Goal: Transaction & Acquisition: Purchase product/service

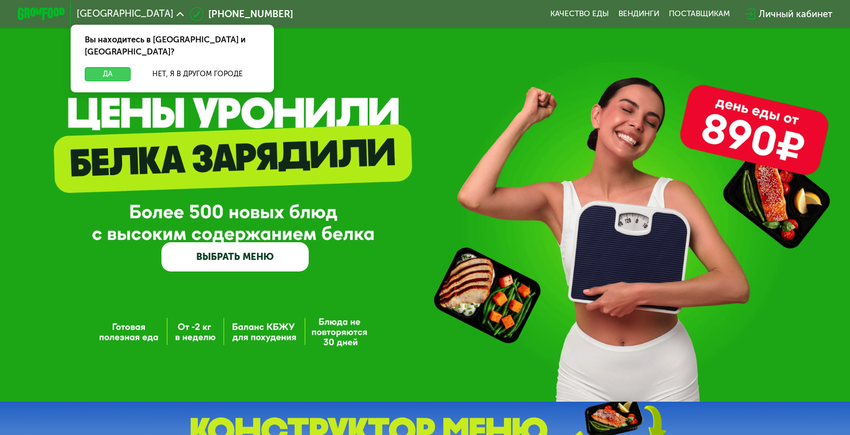
click at [130, 67] on button "Да" at bounding box center [107, 74] width 45 height 14
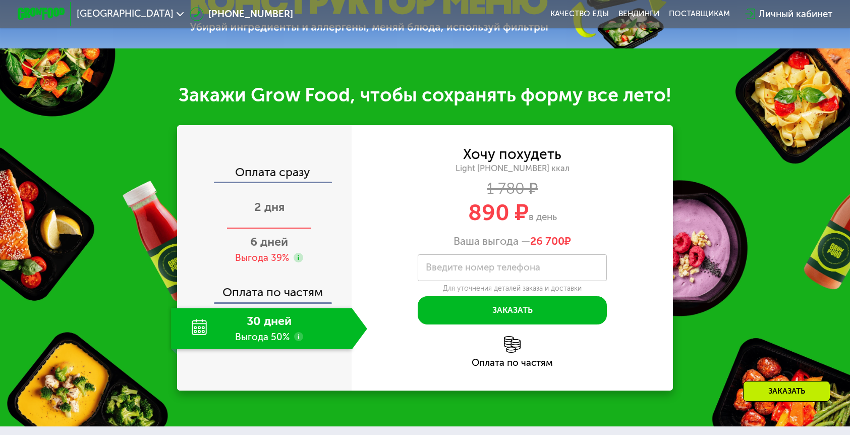
scroll to position [430, 0]
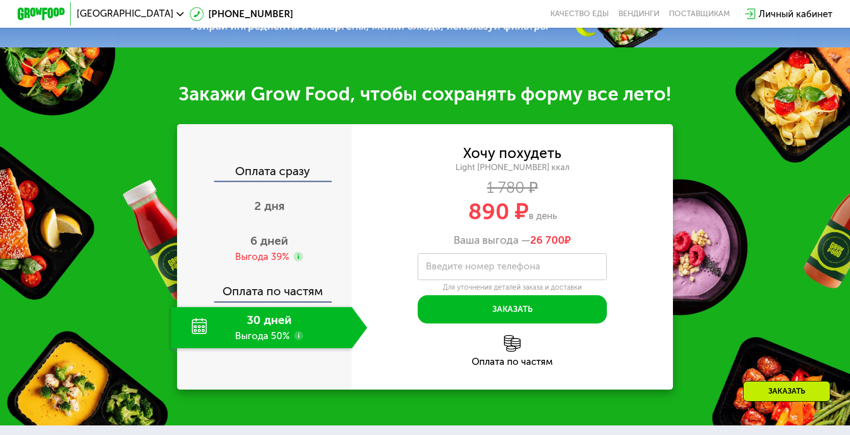
click at [285, 307] on div "30 дней Выгода 50%" at bounding box center [261, 327] width 181 height 41
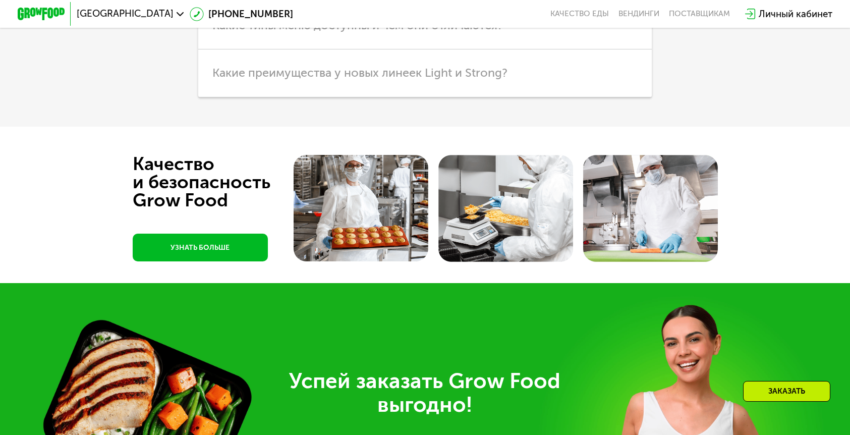
scroll to position [2507, 0]
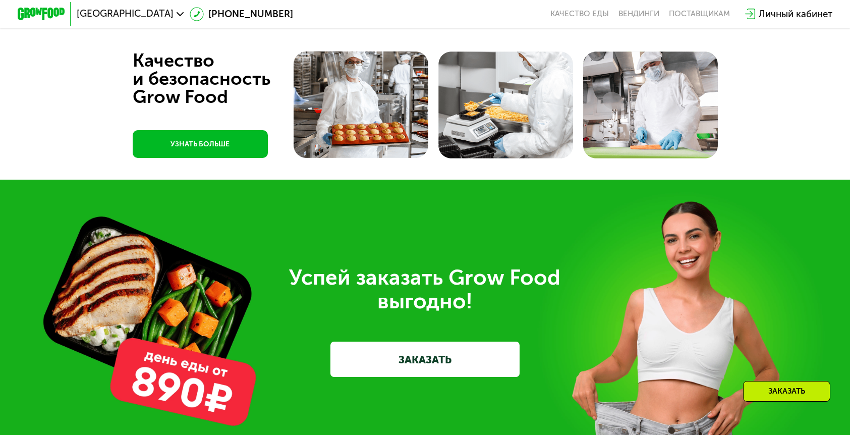
click at [461, 342] on link "ЗАКАЗАТЬ" at bounding box center [424, 359] width 189 height 35
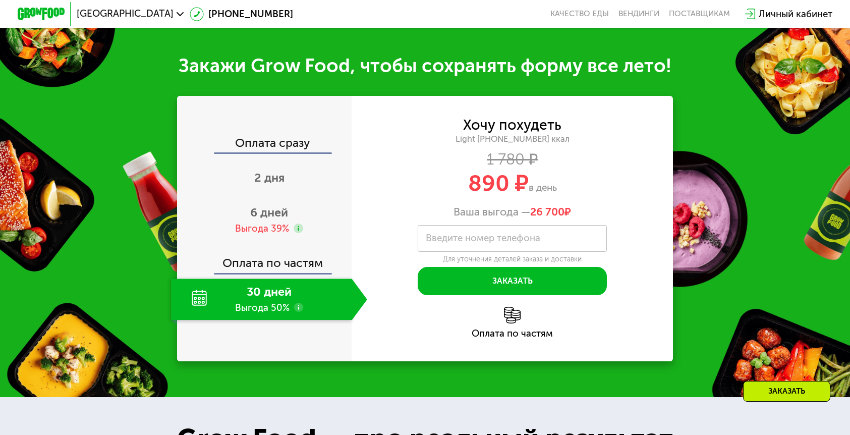
scroll to position [457, 0]
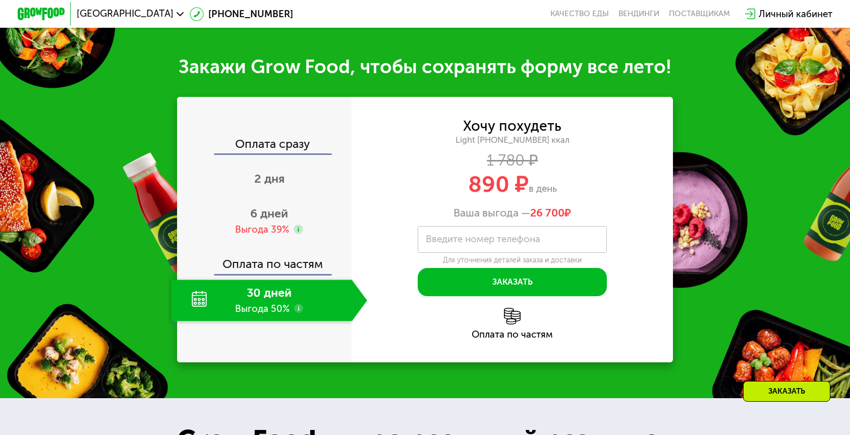
click at [476, 236] on label "Введите номер телефона" at bounding box center [483, 239] width 115 height 7
click at [476, 226] on input "Введите номер телефона" at bounding box center [512, 239] width 189 height 27
drag, startPoint x: 516, startPoint y: 127, endPoint x: 491, endPoint y: 124, distance: 24.8
click at [491, 135] on div "Light [PHONE_NUMBER] ккал" at bounding box center [512, 140] width 321 height 11
click at [488, 120] on div "Хочу похудеть" at bounding box center [512, 126] width 98 height 13
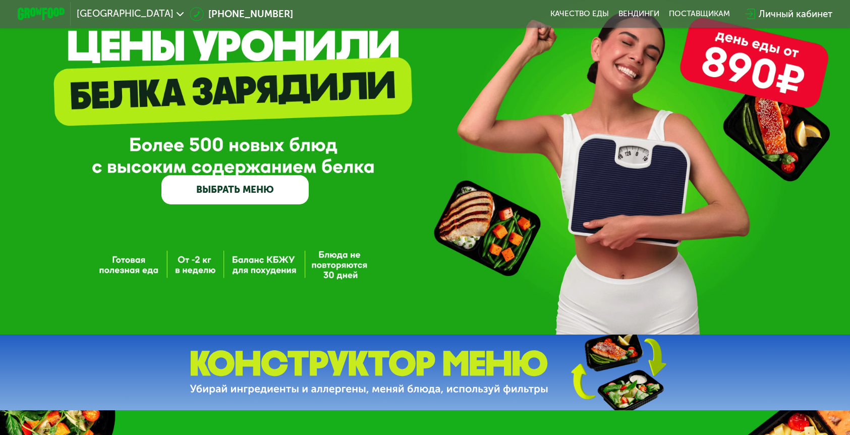
scroll to position [86, 0]
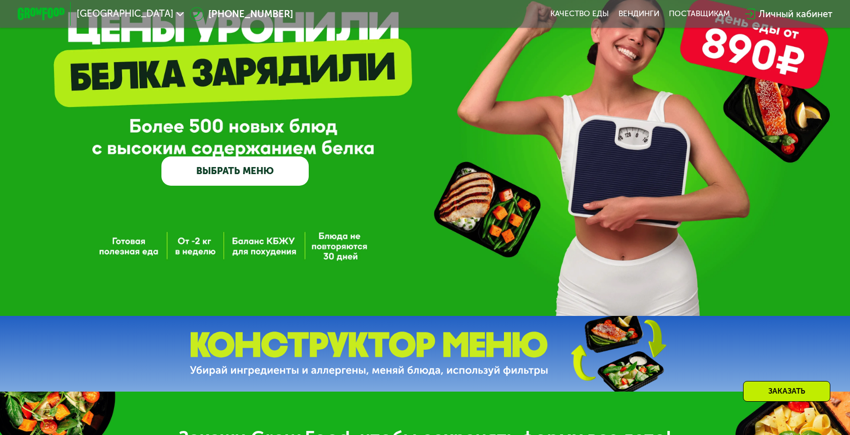
click at [428, 357] on img at bounding box center [369, 353] width 359 height 45
click at [623, 348] on img at bounding box center [618, 354] width 150 height 80
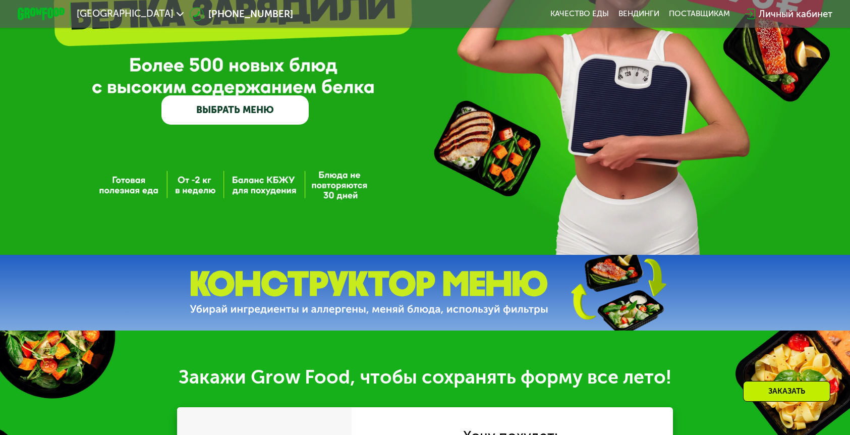
scroll to position [148, 0]
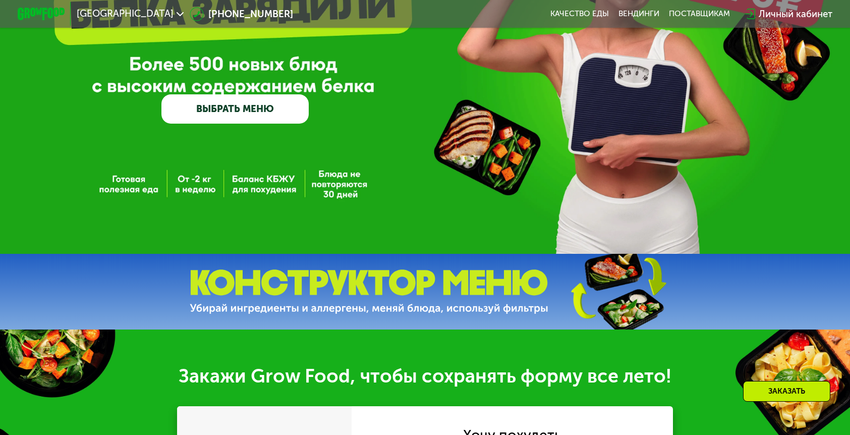
click at [320, 292] on img at bounding box center [369, 291] width 359 height 45
click at [249, 115] on link "ВЫБРАТЬ МЕНЮ" at bounding box center [234, 109] width 147 height 30
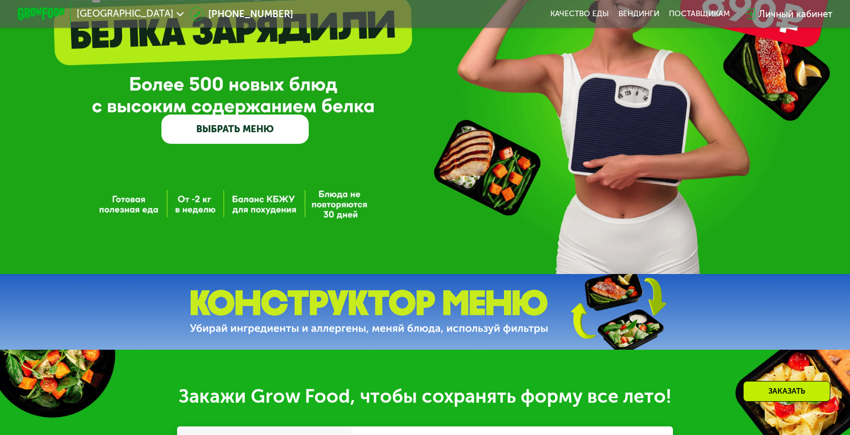
scroll to position [0, 0]
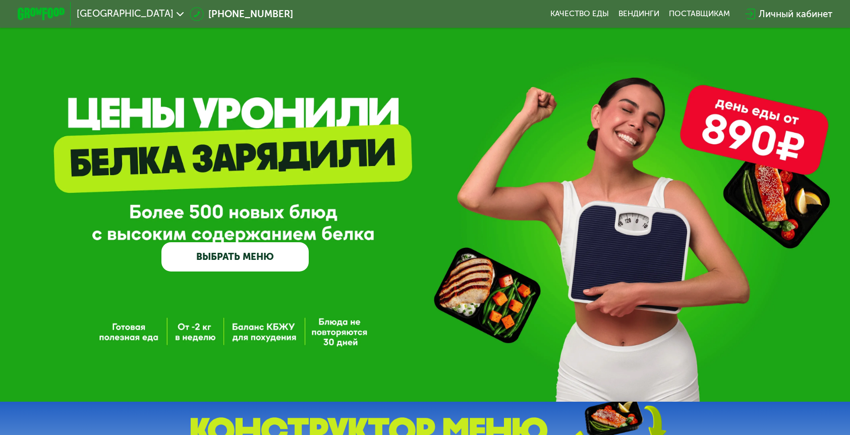
click at [259, 260] on link "ВЫБРАТЬ МЕНЮ" at bounding box center [234, 257] width 147 height 30
click at [759, 12] on div "Личный кабинет" at bounding box center [796, 14] width 74 height 14
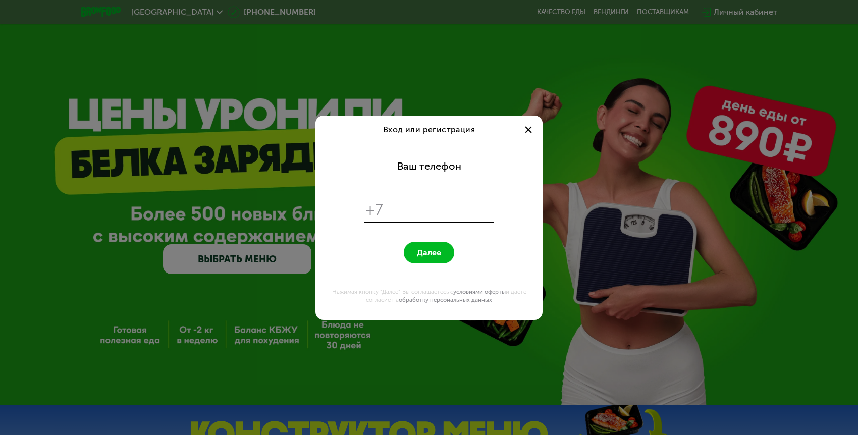
click at [527, 130] on span at bounding box center [528, 129] width 7 height 7
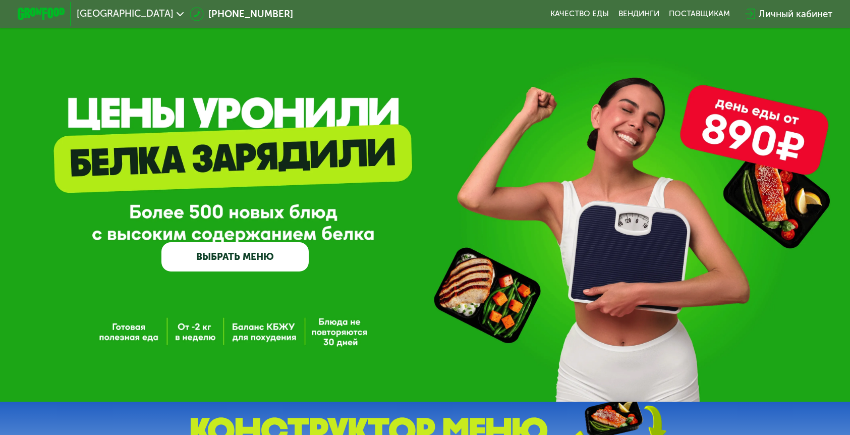
click at [255, 264] on link "ВЫБРАТЬ МЕНЮ" at bounding box center [234, 257] width 147 height 30
click at [240, 254] on link "ВЫБРАТЬ МЕНЮ" at bounding box center [234, 257] width 147 height 30
click at [252, 257] on link "ВЫБРАТЬ МЕНЮ" at bounding box center [234, 257] width 147 height 30
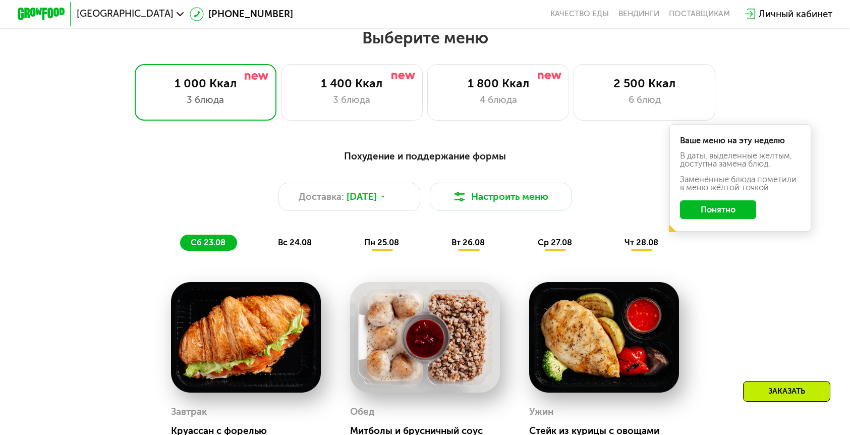
scroll to position [492, 0]
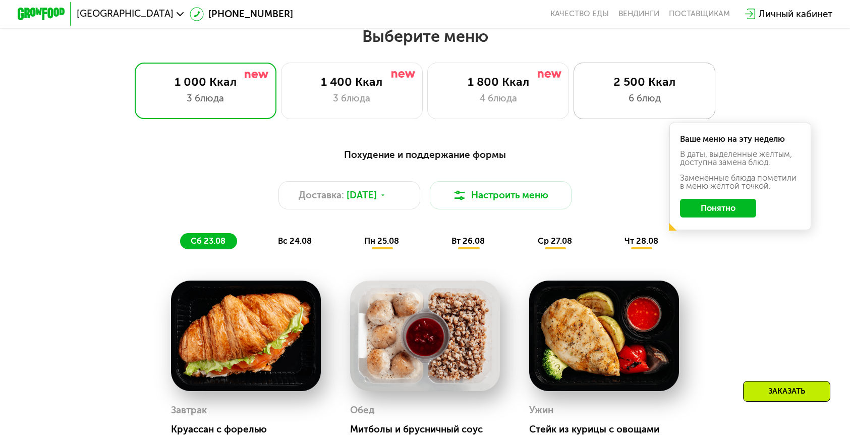
click at [586, 91] on div "6 блюд" at bounding box center [644, 98] width 117 height 14
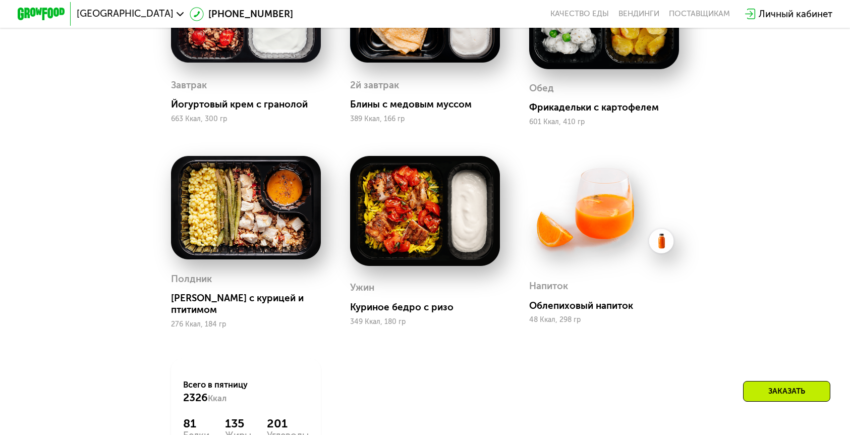
scroll to position [597, 0]
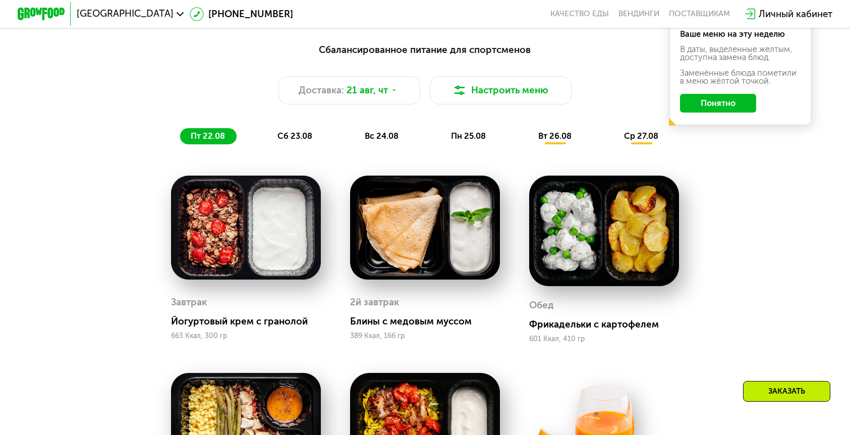
click at [307, 131] on span "сб 23.08" at bounding box center [294, 136] width 35 height 10
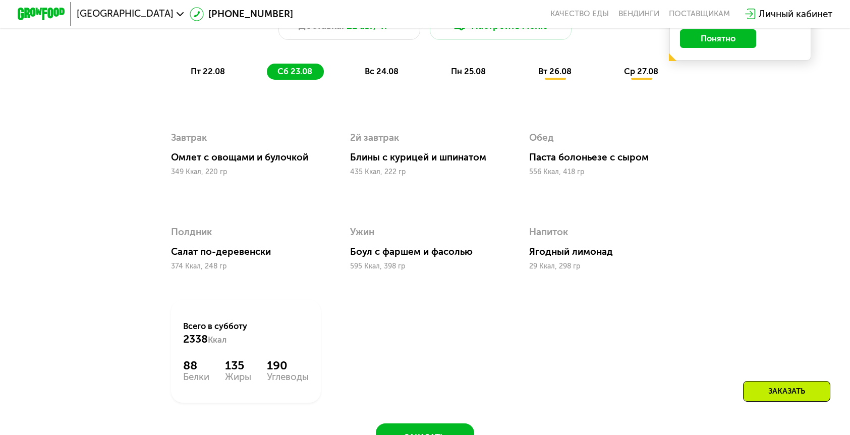
scroll to position [661, 0]
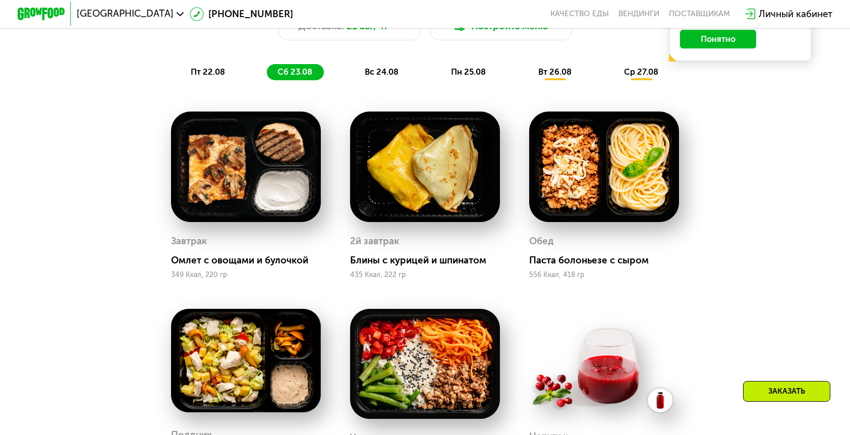
click at [389, 50] on div "Сбалансированное питание для спортсменов Доставка: [DATE] Настроить меню пт 22.…" at bounding box center [425, 29] width 713 height 116
click at [389, 67] on span "вс 24.08" at bounding box center [382, 72] width 34 height 10
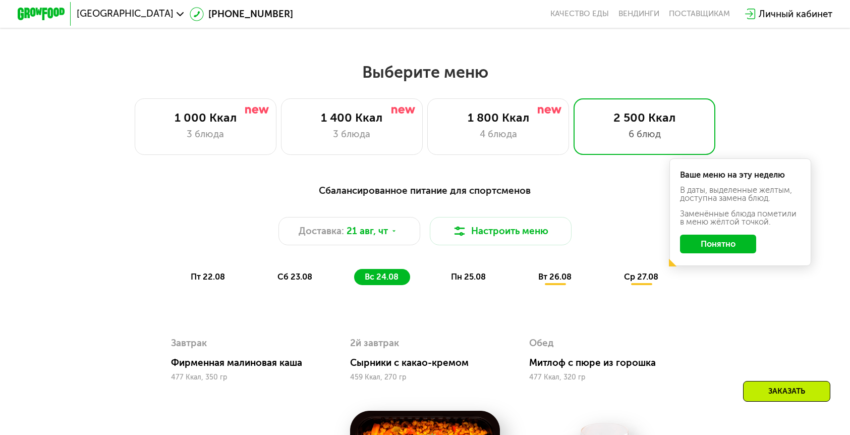
scroll to position [439, 0]
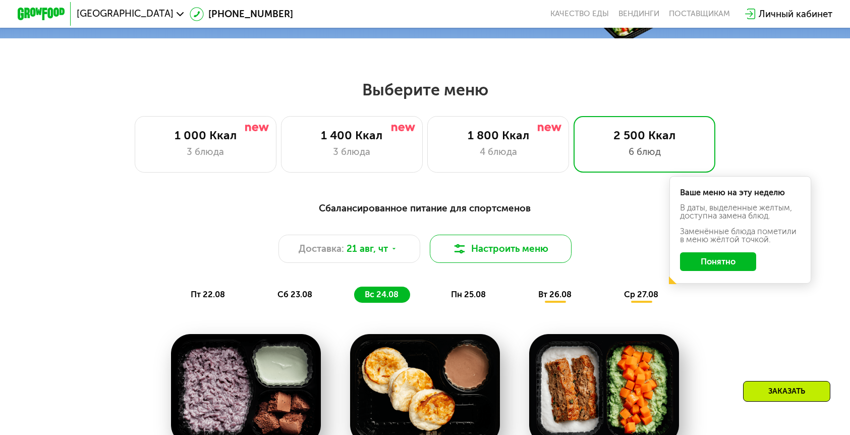
click at [471, 235] on button "Настроить меню" at bounding box center [501, 249] width 142 height 28
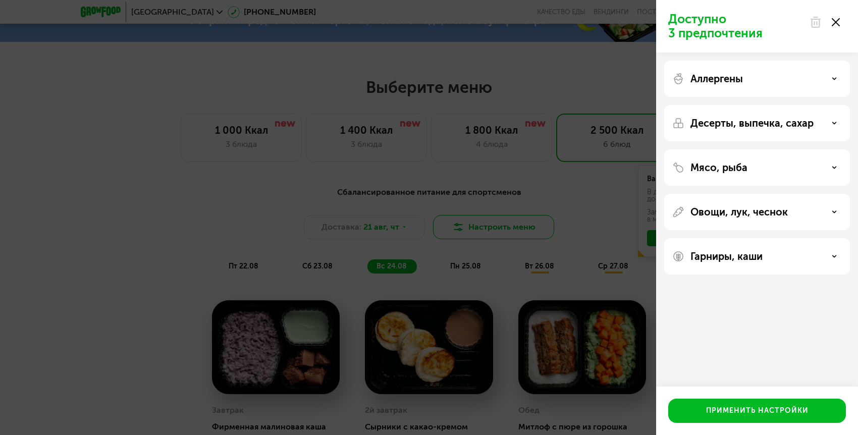
click at [473, 220] on div "Доступно 3 предпочтения Аллергены Десерты, выпечка, сахар Мясо, рыба Овощи, лук…" at bounding box center [429, 217] width 858 height 435
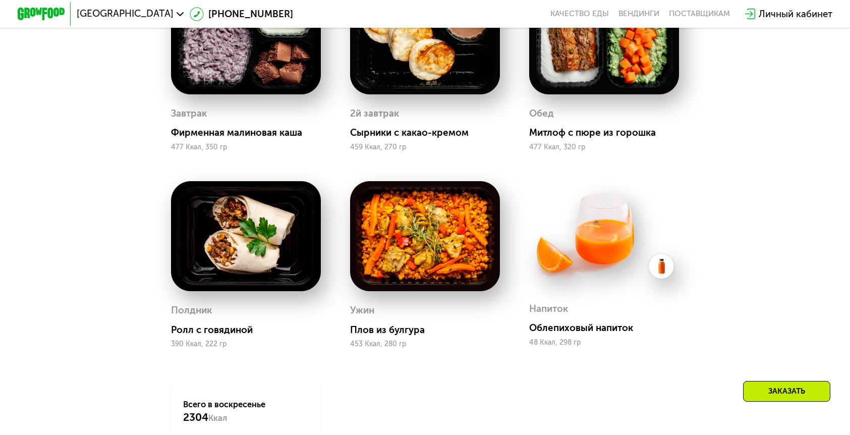
scroll to position [573, 0]
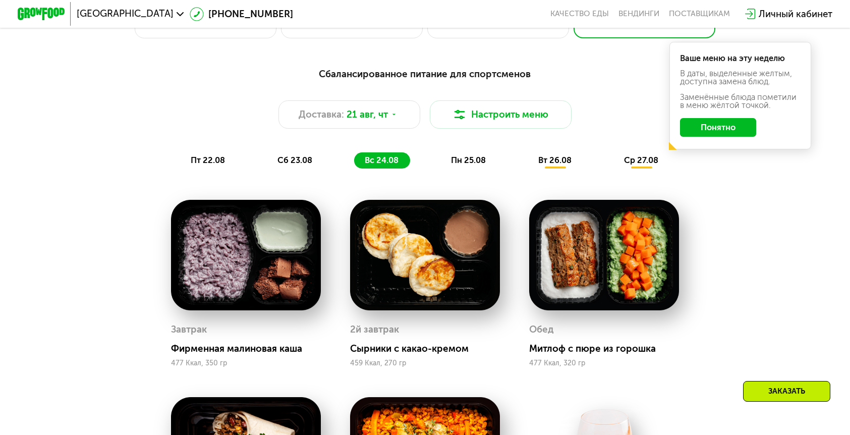
click at [528, 152] on div "пн 25.08" at bounding box center [555, 160] width 55 height 17
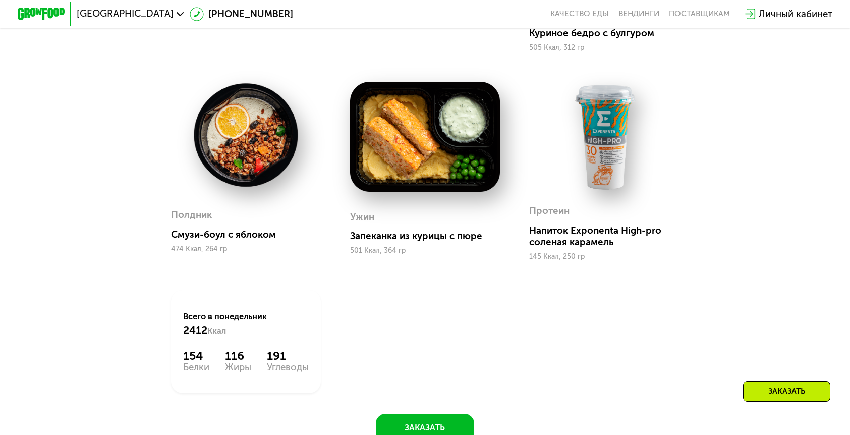
scroll to position [556, 0]
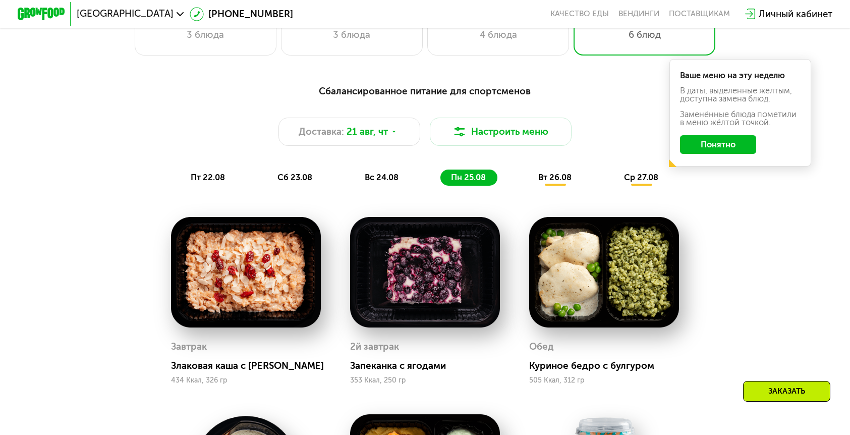
click at [538, 173] on span "вт 26.08" at bounding box center [554, 178] width 33 height 10
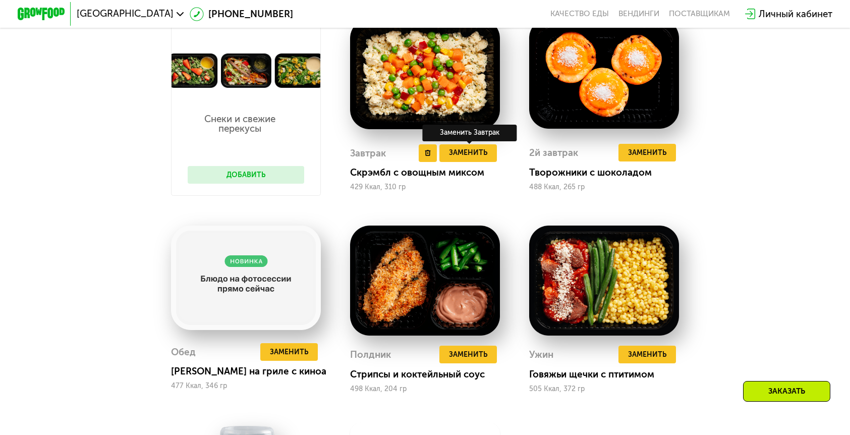
scroll to position [496, 0]
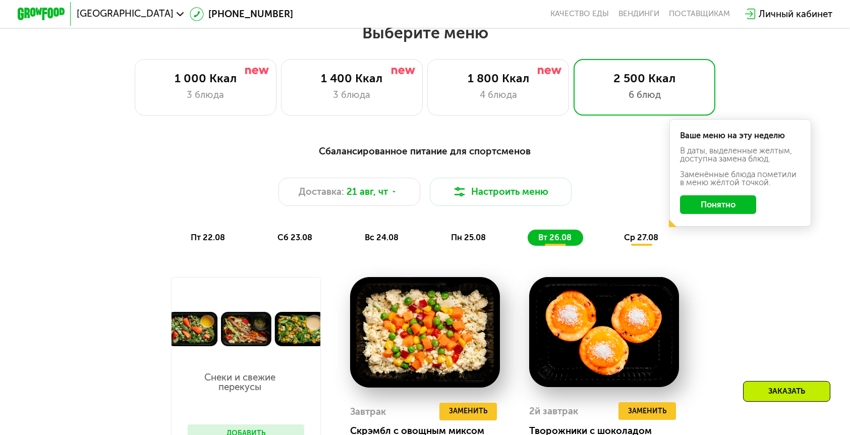
click at [624, 233] on span "ср 27.08" at bounding box center [641, 238] width 34 height 10
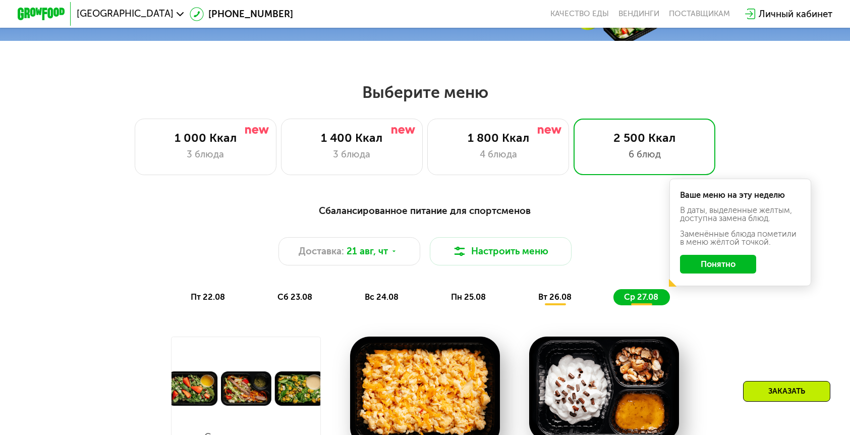
scroll to position [435, 0]
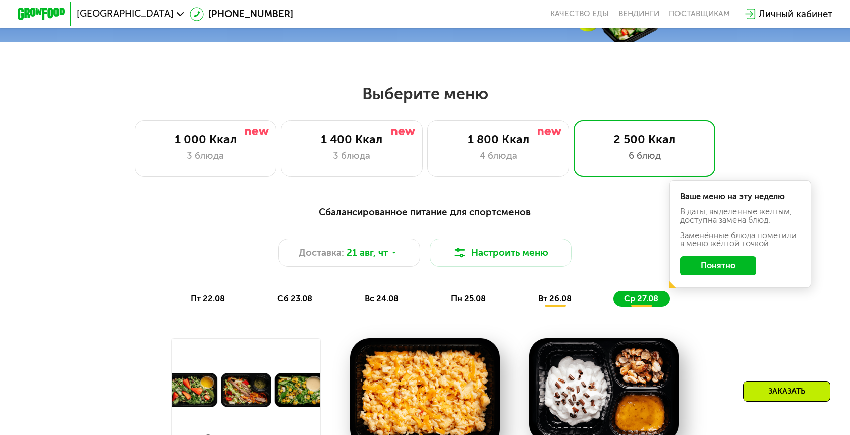
click at [680, 256] on button "Понятно" at bounding box center [718, 265] width 76 height 19
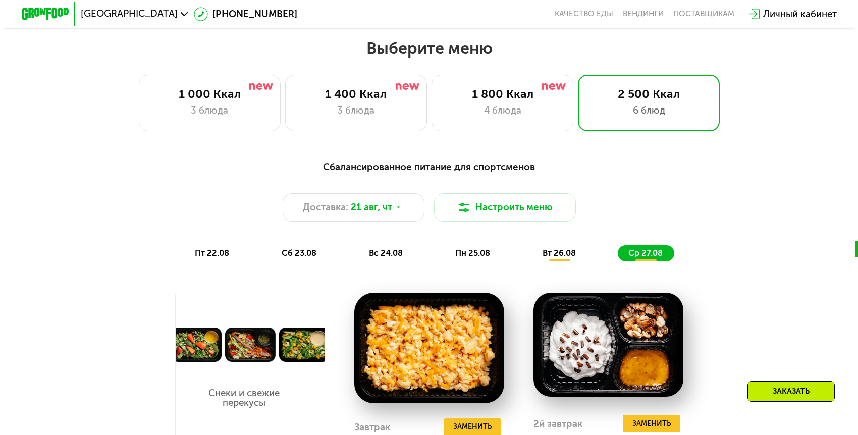
scroll to position [477, 0]
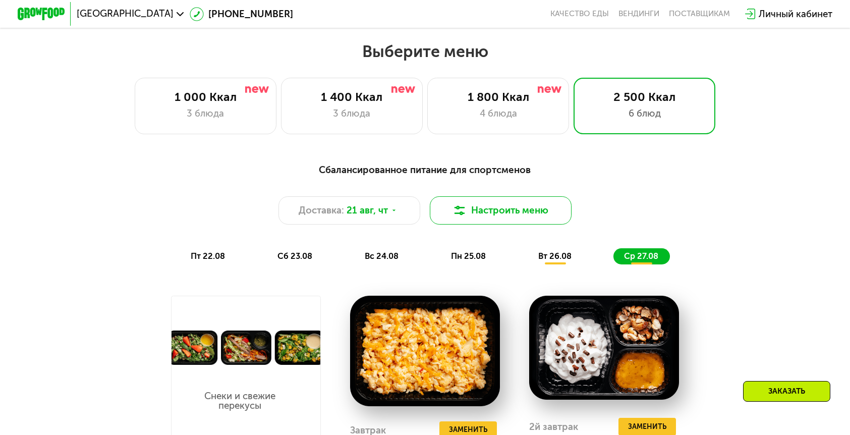
click at [503, 196] on button "Настроить меню" at bounding box center [501, 210] width 142 height 28
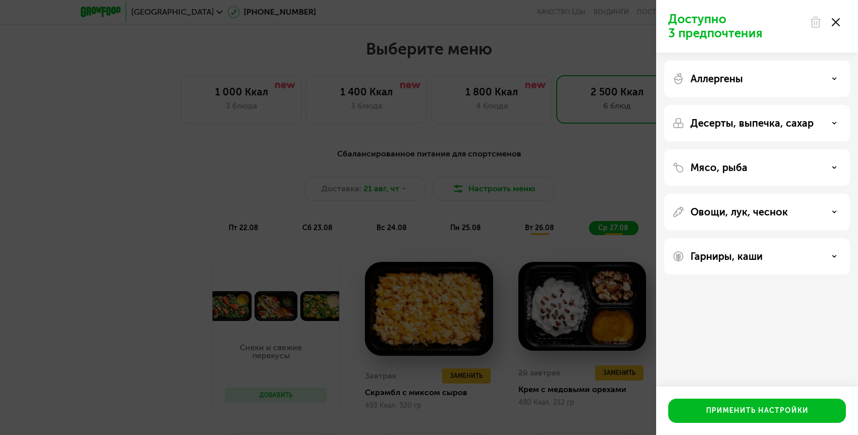
click at [723, 216] on p "Овощи, лук, чеснок" at bounding box center [738, 212] width 97 height 12
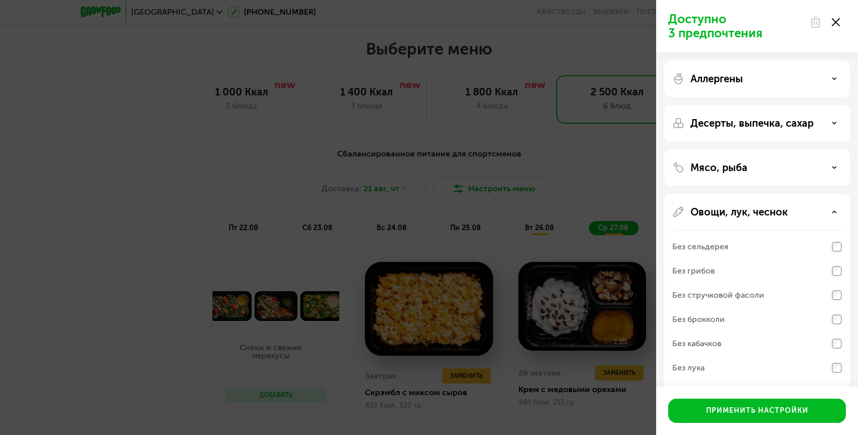
click at [722, 215] on p "Овощи, лук, чеснок" at bounding box center [738, 212] width 97 height 12
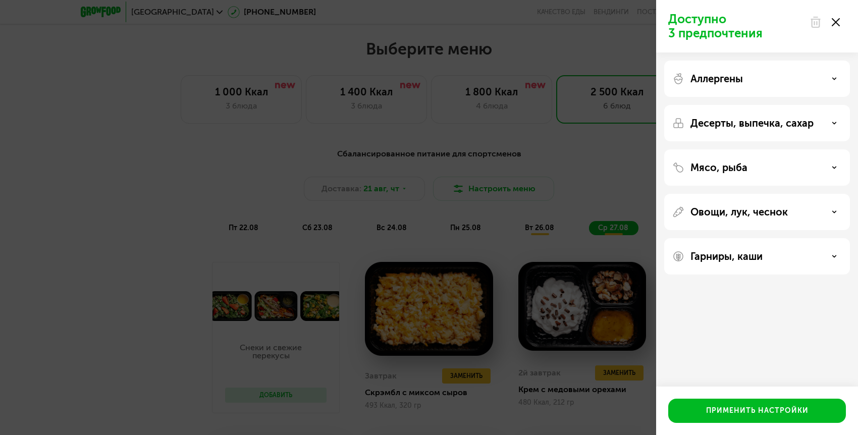
click at [718, 194] on div "Мясо, рыба" at bounding box center [757, 212] width 186 height 36
click at [716, 173] on p "Мясо, рыба" at bounding box center [718, 167] width 57 height 12
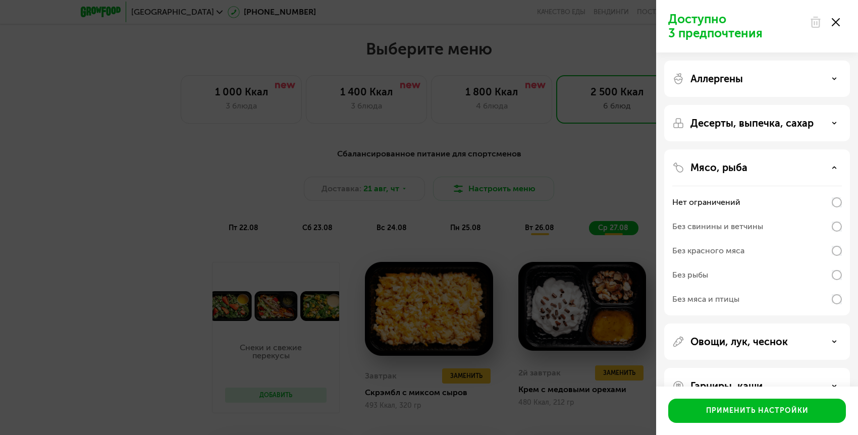
click at [713, 166] on p "Мясо, рыба" at bounding box center [718, 167] width 57 height 12
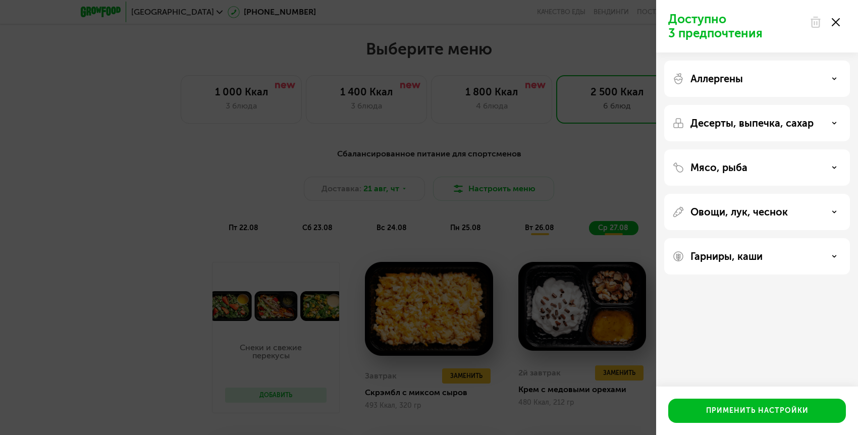
click at [714, 105] on div "Аллергены" at bounding box center [757, 123] width 186 height 36
click at [718, 82] on p "Аллергены" at bounding box center [716, 79] width 52 height 12
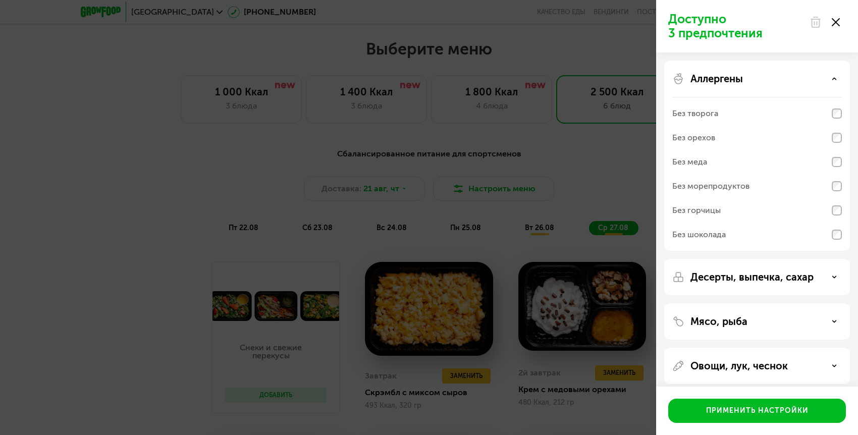
click at [689, 165] on div "Без меда" at bounding box center [689, 162] width 35 height 12
click at [705, 185] on div "Без морепродуктов" at bounding box center [710, 186] width 77 height 12
click at [724, 303] on div "Десерты, выпечка, сахар" at bounding box center [757, 321] width 186 height 36
click at [724, 279] on p "Десерты, выпечка, сахар" at bounding box center [751, 277] width 123 height 12
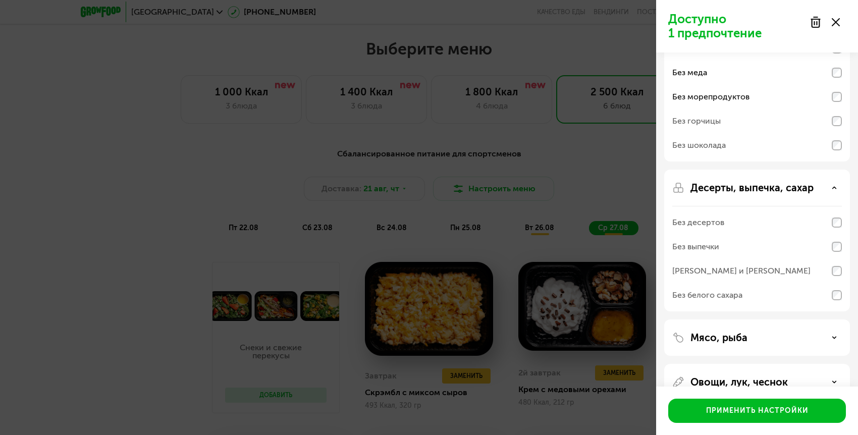
scroll to position [157, 0]
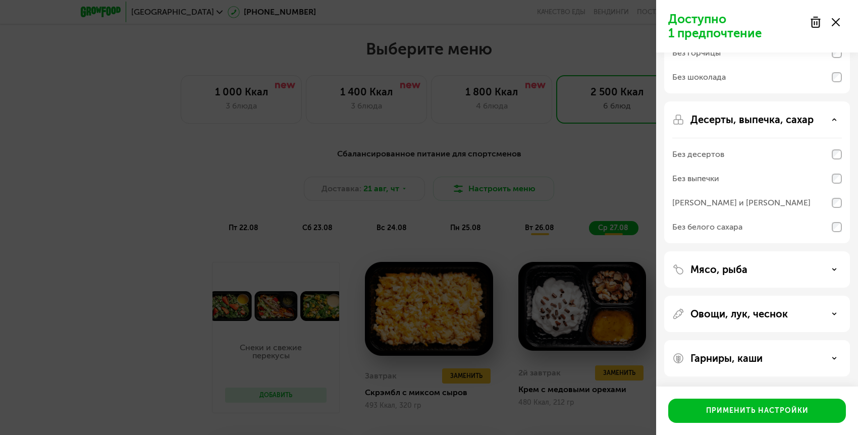
click at [708, 202] on div "[PERSON_NAME] и [PERSON_NAME]" at bounding box center [741, 203] width 138 height 12
click at [709, 226] on div "Без белого сахара" at bounding box center [707, 227] width 70 height 12
click at [725, 230] on div "Без белого сахара" at bounding box center [707, 227] width 70 height 12
click at [729, 229] on div "Без белого сахара" at bounding box center [707, 227] width 70 height 12
click at [845, 251] on div "Десерты, выпечка, сахар Без десертов Без выпечки Без сэндвичей и круассанов Без…" at bounding box center [757, 269] width 186 height 36
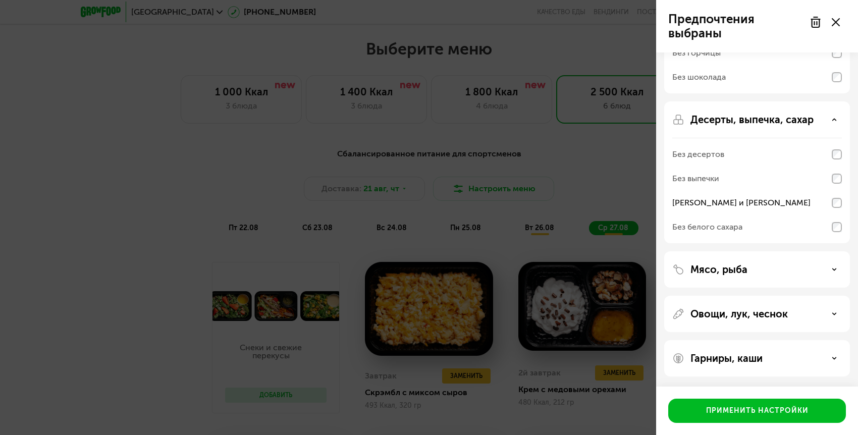
click at [701, 229] on div "Без белого сахара" at bounding box center [707, 227] width 70 height 12
click at [714, 207] on div "[PERSON_NAME] и [PERSON_NAME]" at bounding box center [741, 203] width 138 height 12
click at [715, 225] on div "Без белого сахара" at bounding box center [707, 227] width 70 height 12
click at [713, 206] on div "[PERSON_NAME] и [PERSON_NAME]" at bounding box center [741, 203] width 138 height 12
click at [713, 201] on div "[PERSON_NAME] и [PERSON_NAME]" at bounding box center [741, 203] width 138 height 12
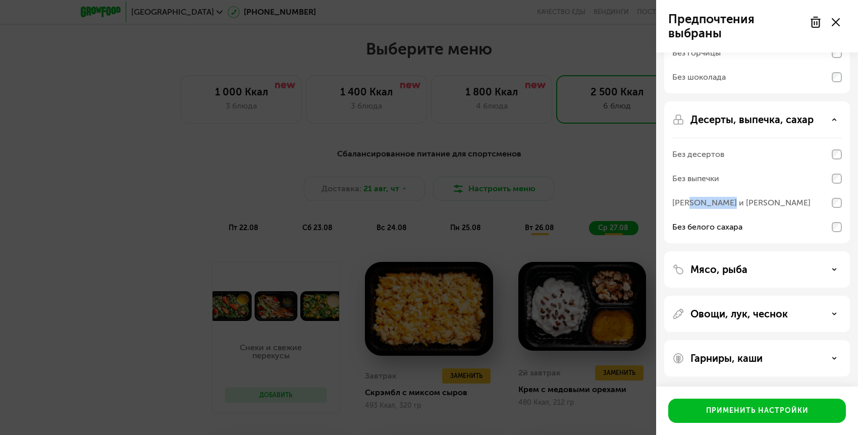
click at [713, 201] on div "[PERSON_NAME] и [PERSON_NAME]" at bounding box center [741, 203] width 138 height 12
click at [719, 270] on p "Мясо, рыба" at bounding box center [718, 269] width 57 height 12
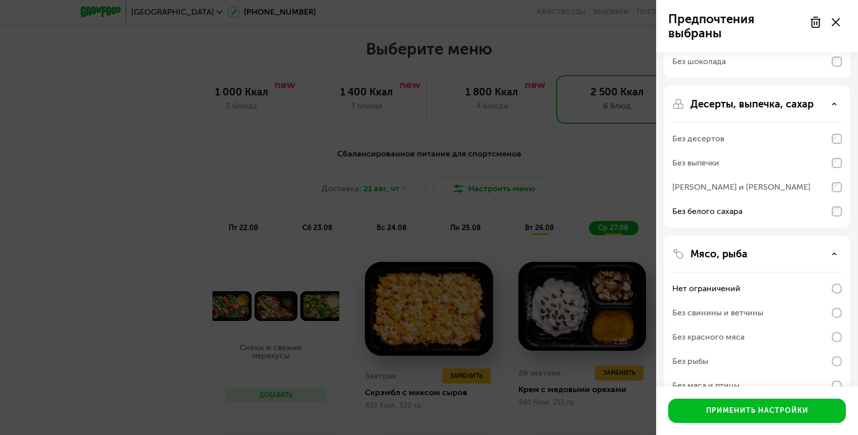
scroll to position [231, 0]
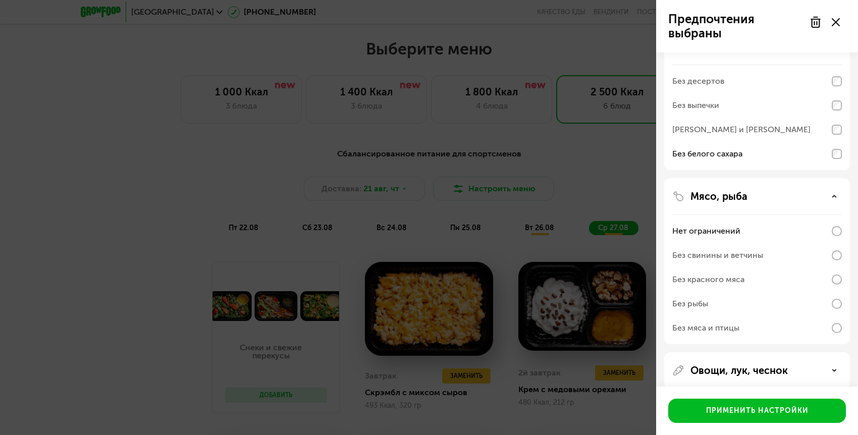
click at [713, 253] on div "Без свинины и ветчины" at bounding box center [717, 255] width 91 height 12
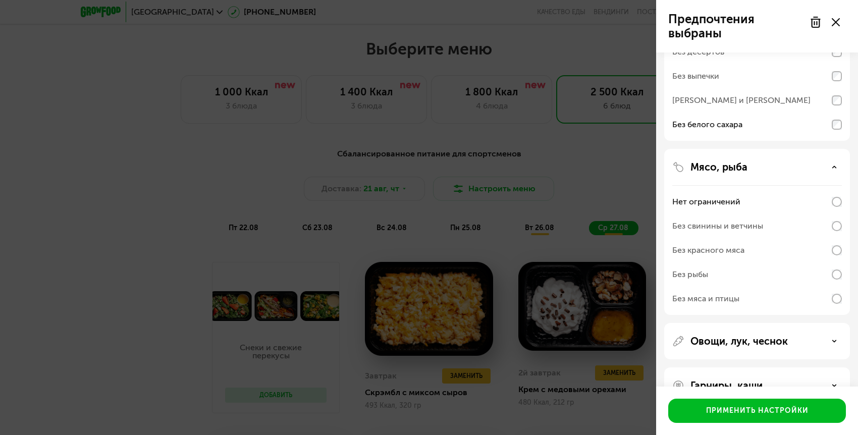
scroll to position [287, 0]
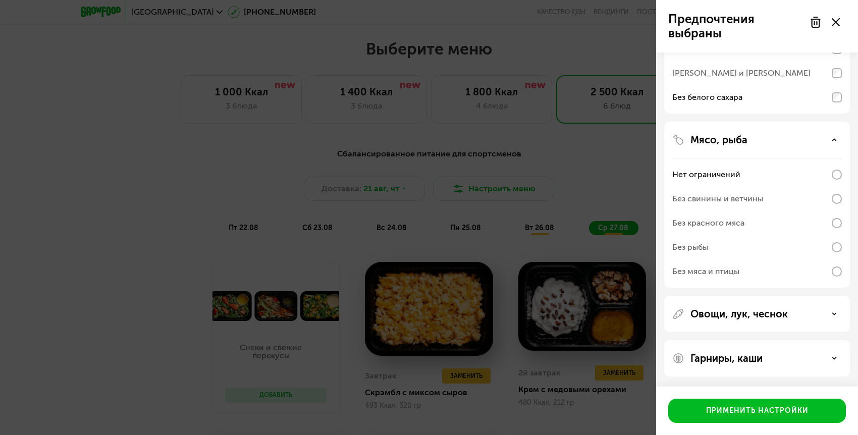
click at [729, 340] on div "Овощи, лук, чеснок" at bounding box center [757, 358] width 186 height 36
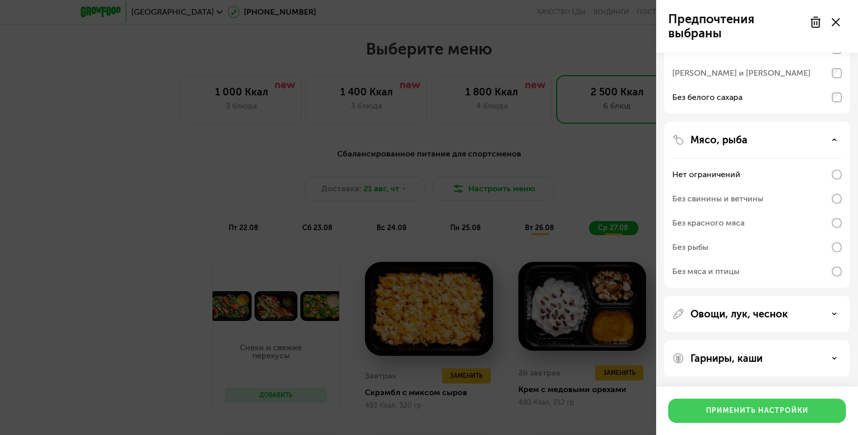
click at [734, 412] on div "Применить настройки" at bounding box center [757, 411] width 102 height 10
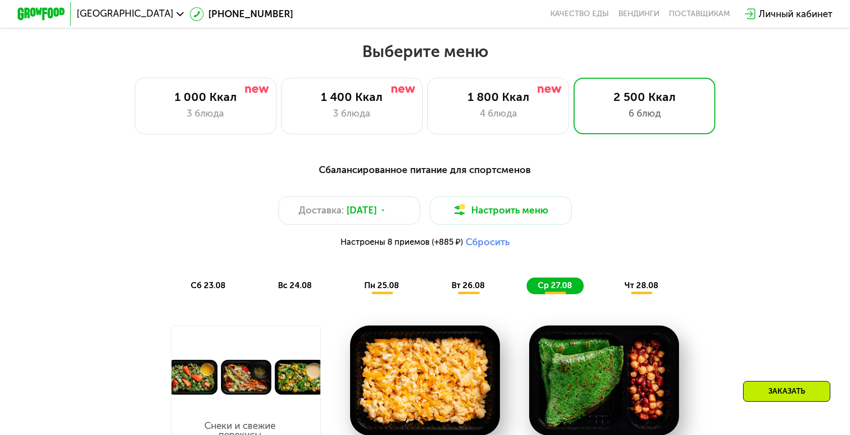
scroll to position [661, 0]
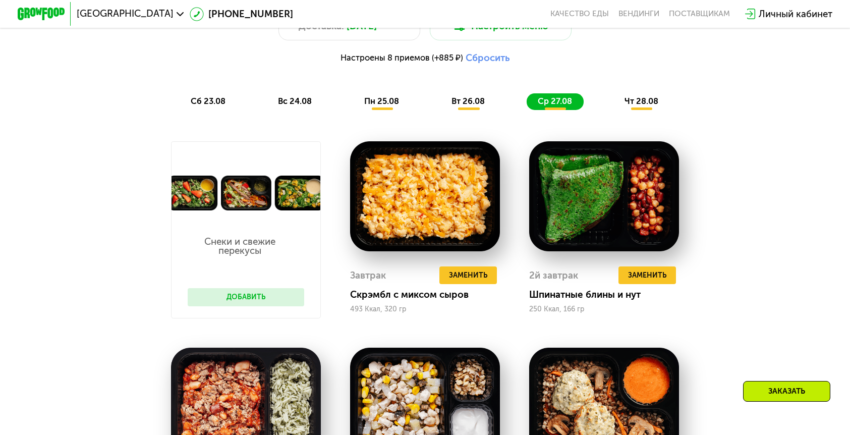
click at [271, 288] on button "Добавить" at bounding box center [246, 297] width 117 height 18
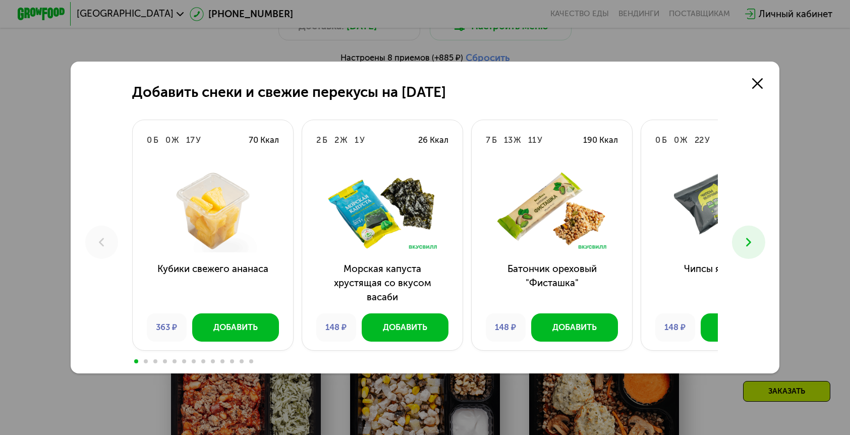
click at [279, 234] on img at bounding box center [213, 210] width 142 height 83
click at [752, 89] on use at bounding box center [757, 83] width 11 height 11
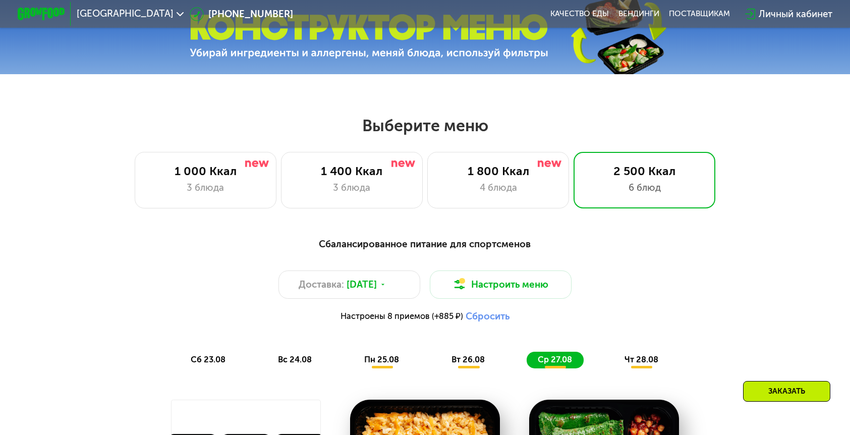
scroll to position [414, 0]
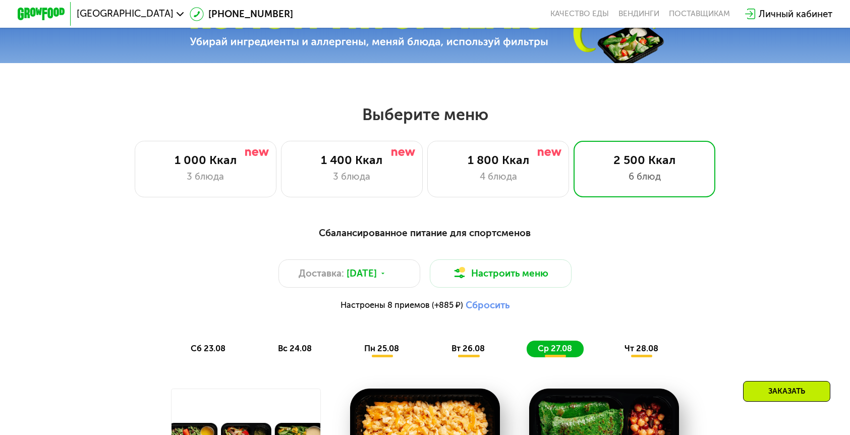
click at [420, 301] on span "Настроены 8 приемов (+885 ₽)" at bounding box center [401, 305] width 123 height 8
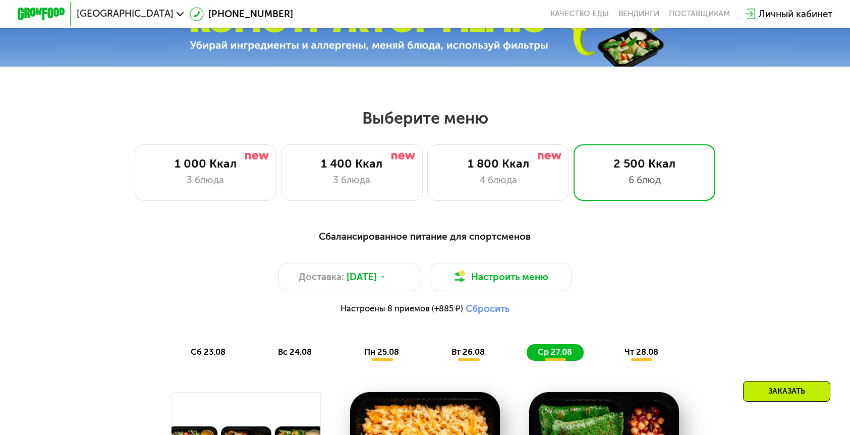
scroll to position [410, 0]
click at [470, 303] on button "Сбросить" at bounding box center [488, 309] width 44 height 12
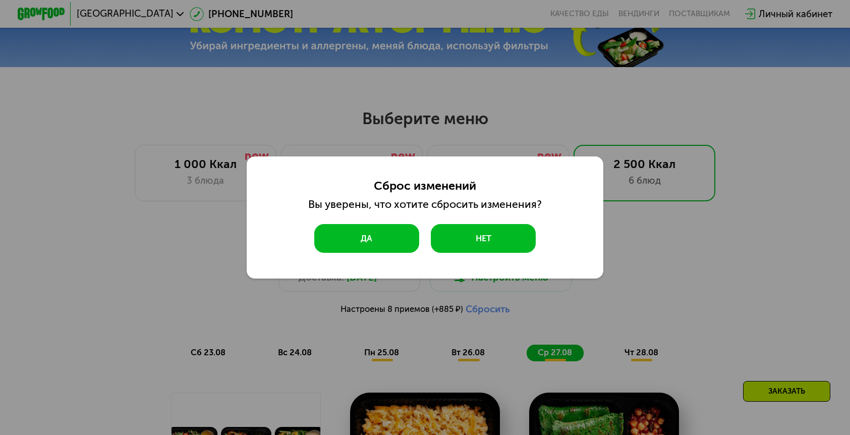
click at [396, 246] on button "Да" at bounding box center [366, 238] width 105 height 28
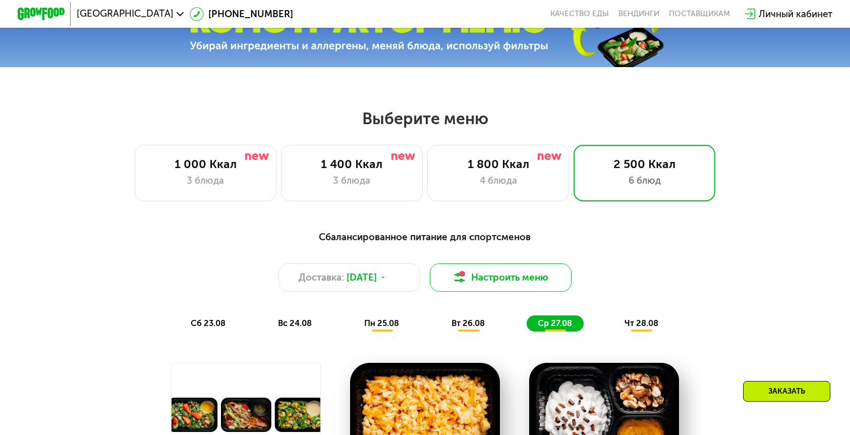
click at [485, 263] on button "Настроить меню" at bounding box center [501, 277] width 142 height 28
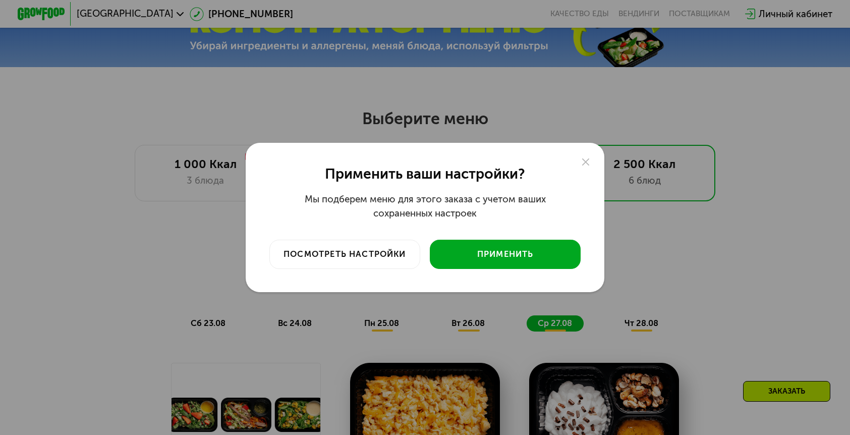
click at [463, 249] on div "Применить" at bounding box center [505, 254] width 134 height 12
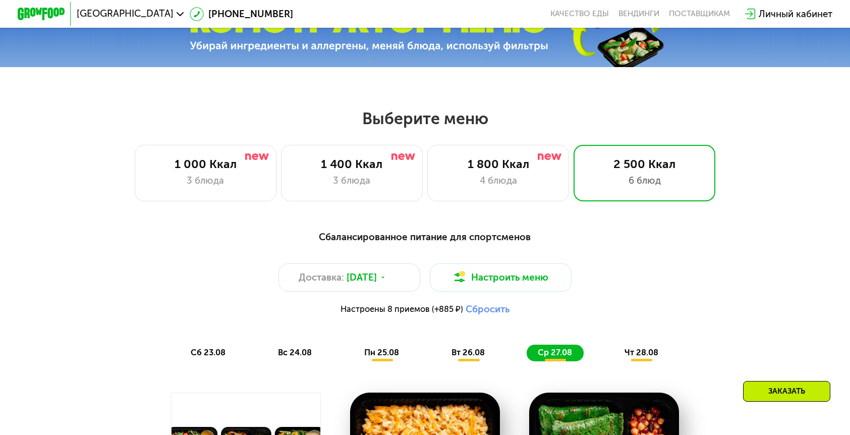
click at [472, 303] on button "Сбросить" at bounding box center [488, 309] width 44 height 12
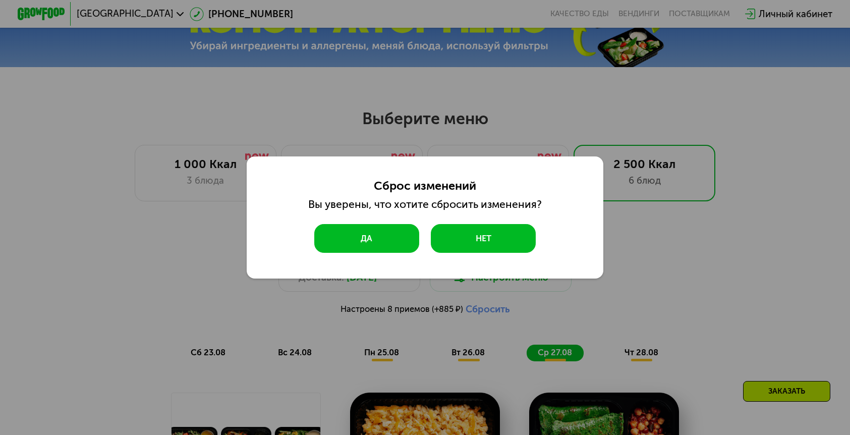
click at [387, 237] on button "Да" at bounding box center [366, 238] width 105 height 28
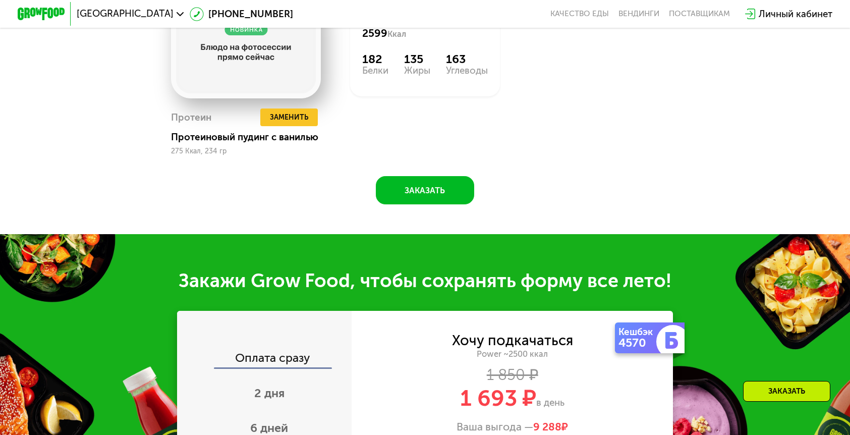
scroll to position [1206, 0]
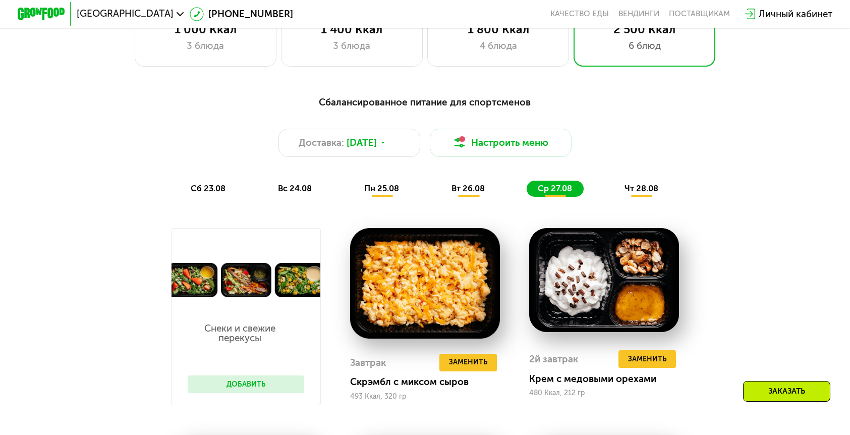
scroll to position [446, 0]
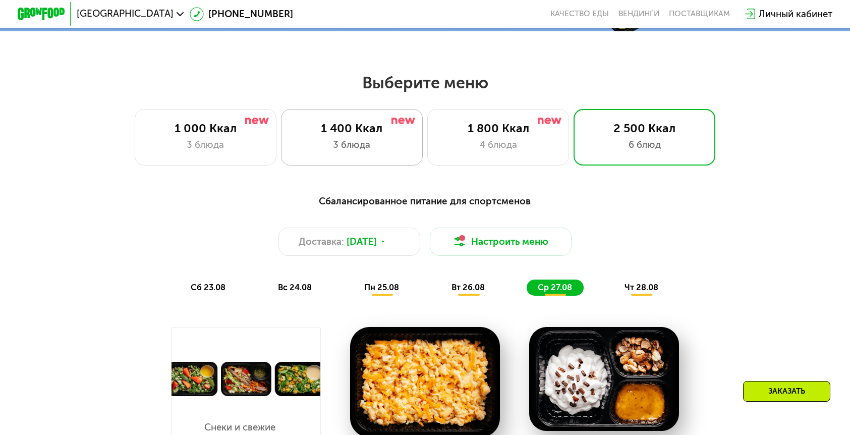
click at [381, 138] on div "3 блюда" at bounding box center [351, 145] width 117 height 14
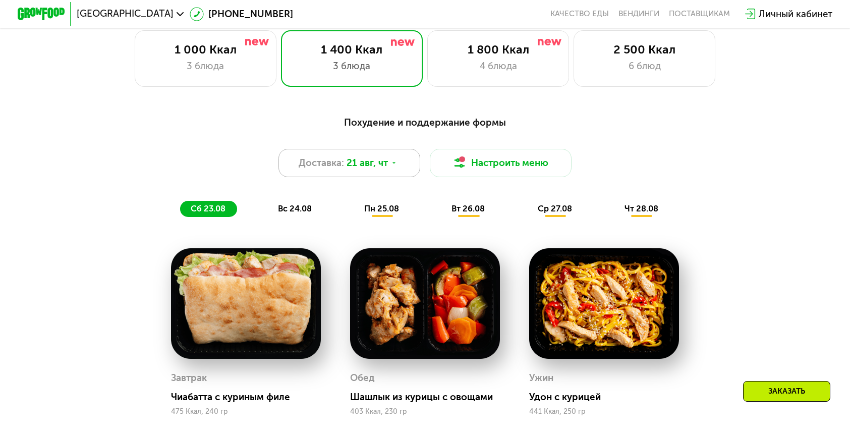
scroll to position [524, 0]
click at [281, 67] on div "1 000 Ккал 3 блюда" at bounding box center [352, 59] width 142 height 56
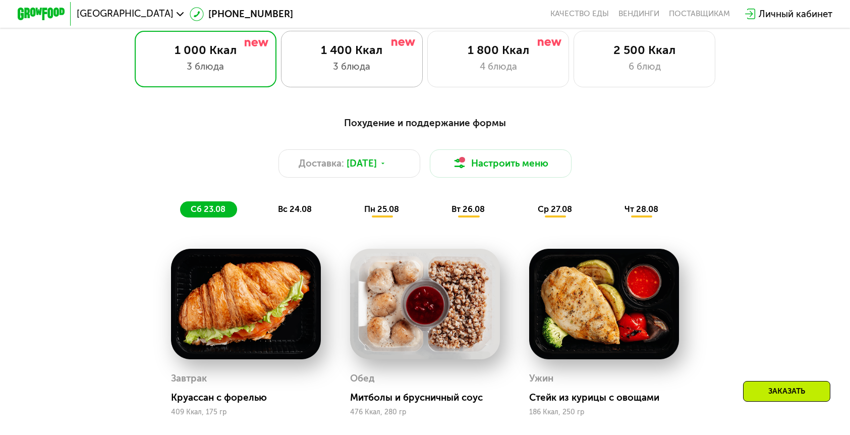
click at [331, 60] on div "3 блюда" at bounding box center [351, 67] width 117 height 14
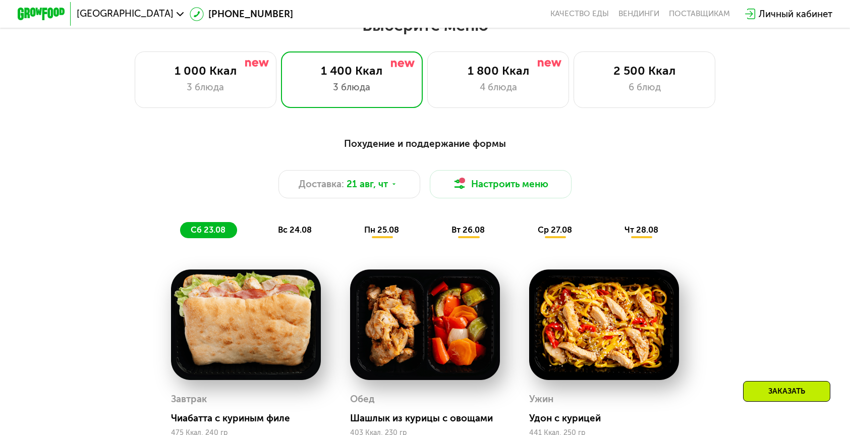
scroll to position [453, 0]
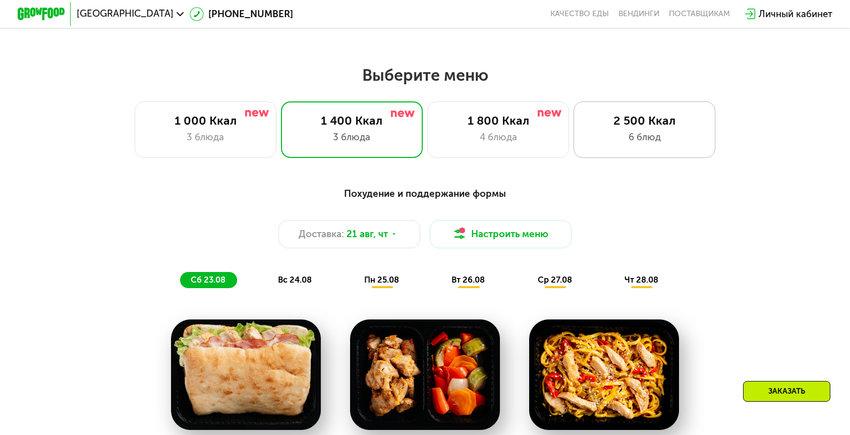
click at [581, 137] on div "2 500 Ккал 6 блюд" at bounding box center [645, 129] width 142 height 56
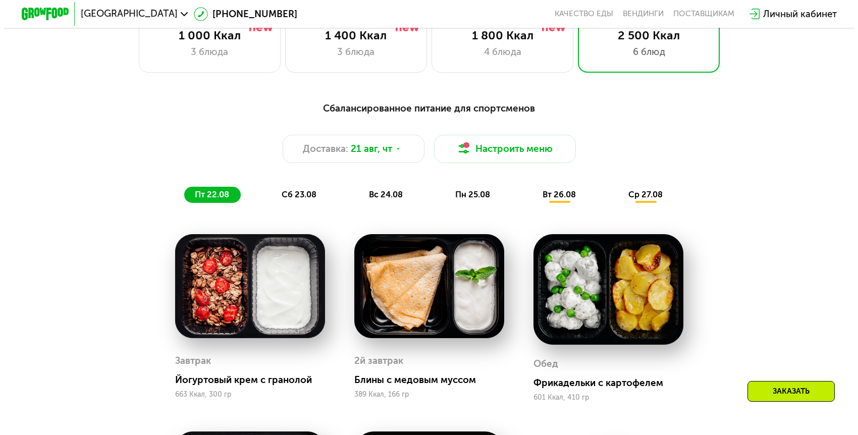
scroll to position [400, 0]
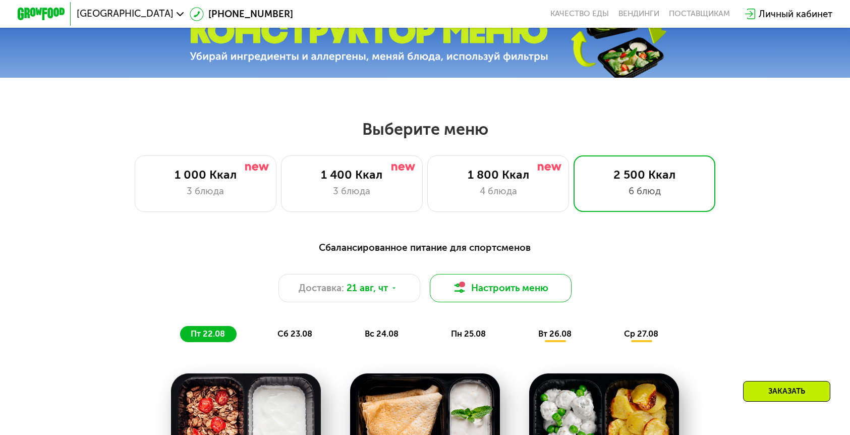
click at [489, 274] on button "Настроить меню" at bounding box center [501, 288] width 142 height 28
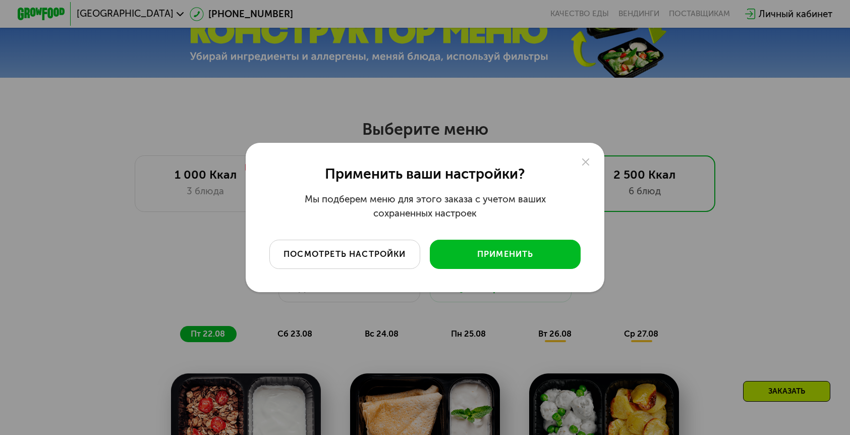
click at [359, 250] on div "посмотреть настройки" at bounding box center [345, 254] width 134 height 12
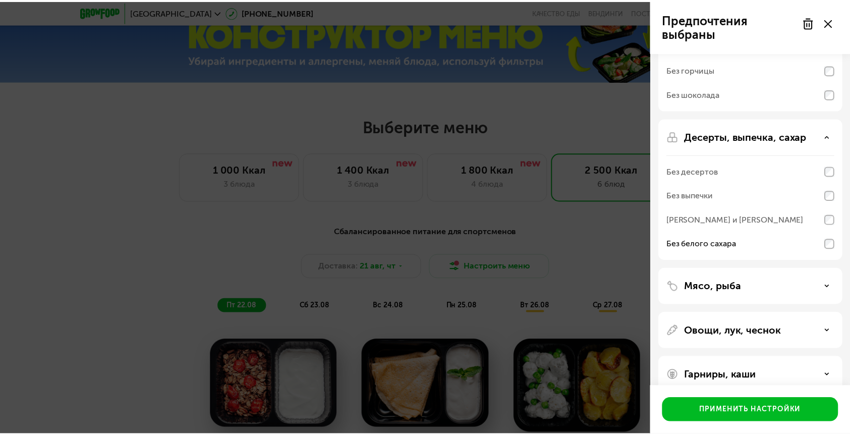
scroll to position [157, 0]
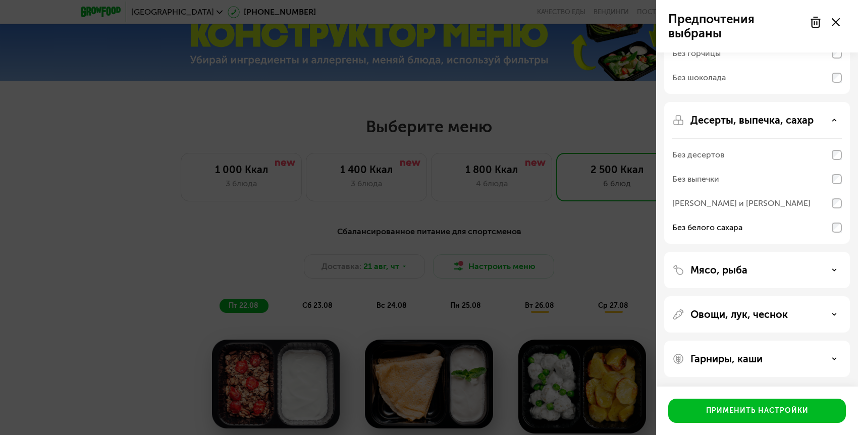
click at [841, 22] on div at bounding box center [824, 22] width 42 height 20
click at [835, 22] on use at bounding box center [835, 22] width 8 height 8
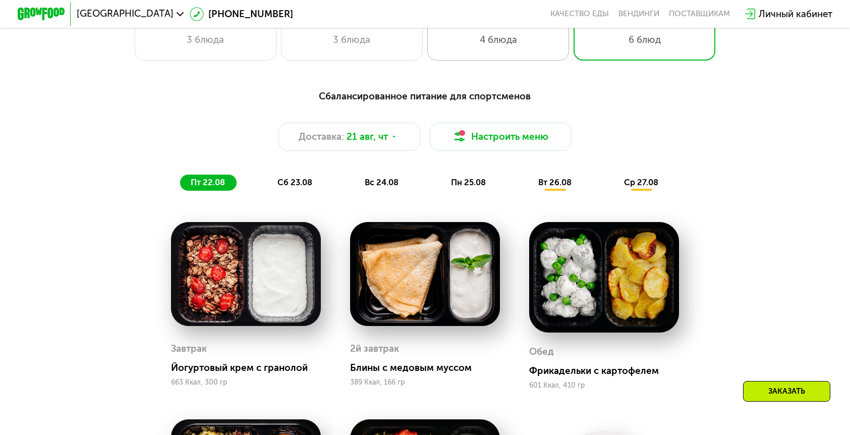
scroll to position [592, 0]
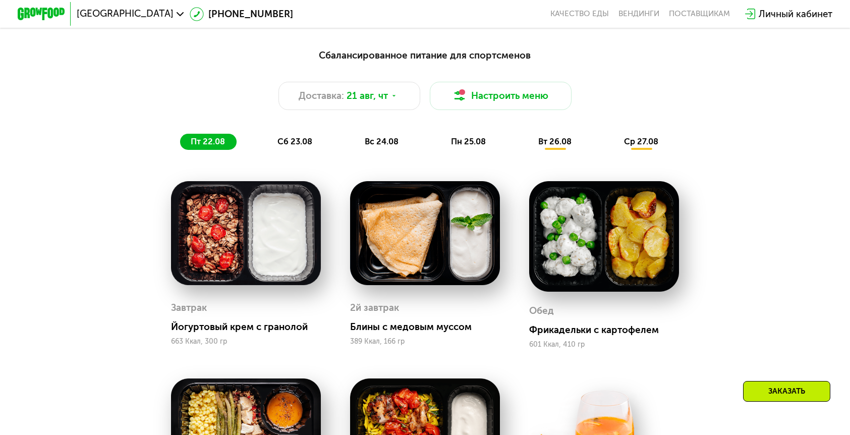
click at [354, 134] on div "сб 23.08" at bounding box center [382, 142] width 56 height 17
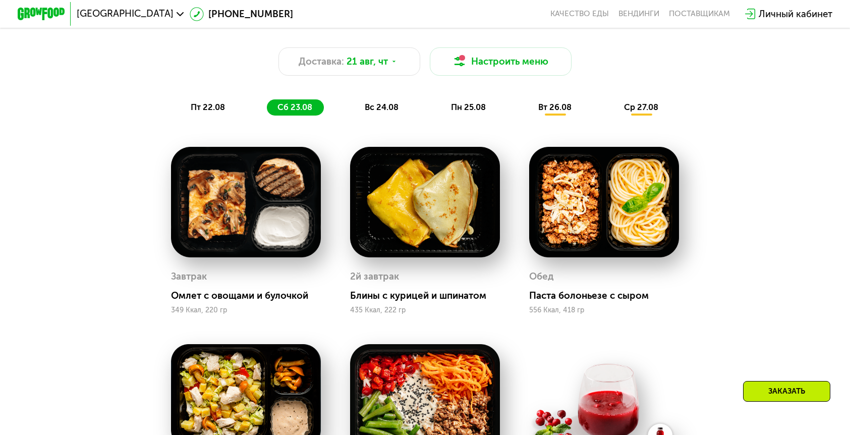
scroll to position [625, 0]
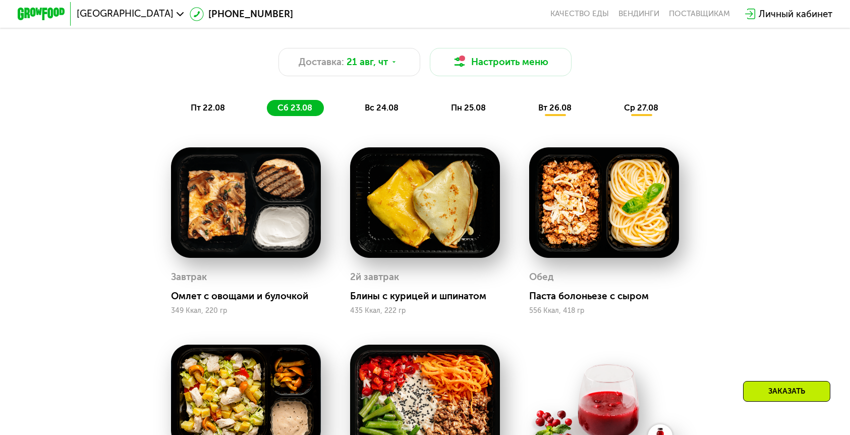
click at [393, 103] on span "вс 24.08" at bounding box center [382, 108] width 34 height 10
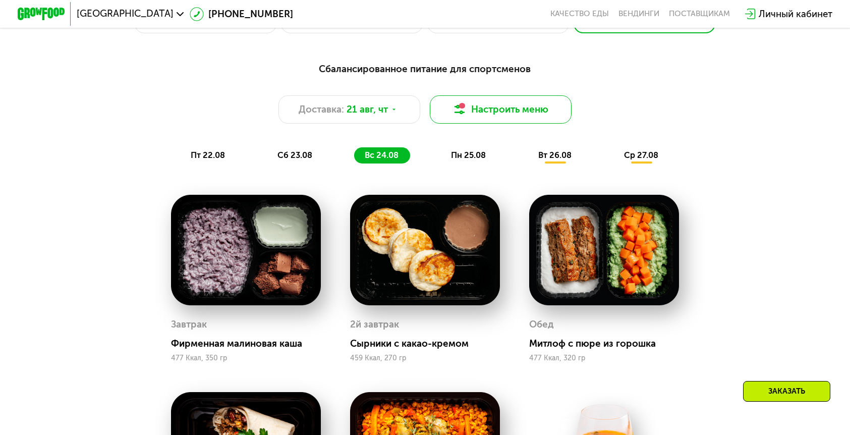
scroll to position [578, 0]
click at [474, 95] on button "Настроить меню" at bounding box center [501, 109] width 142 height 28
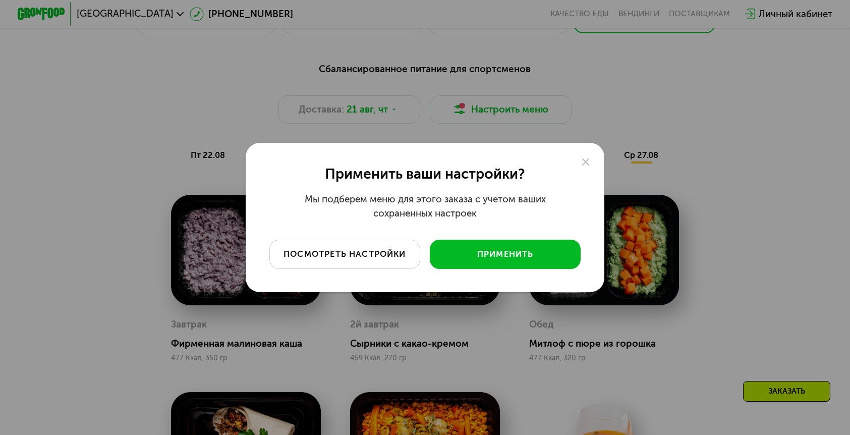
click at [349, 260] on button "посмотреть настройки" at bounding box center [344, 254] width 151 height 29
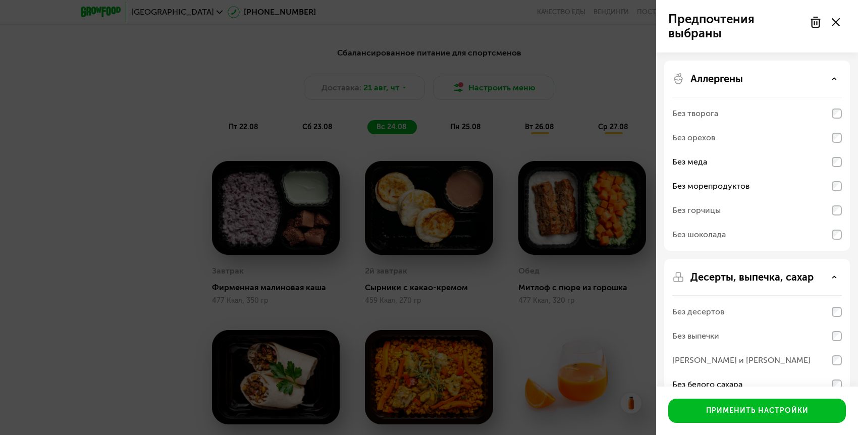
click at [816, 27] on use at bounding box center [815, 22] width 9 height 10
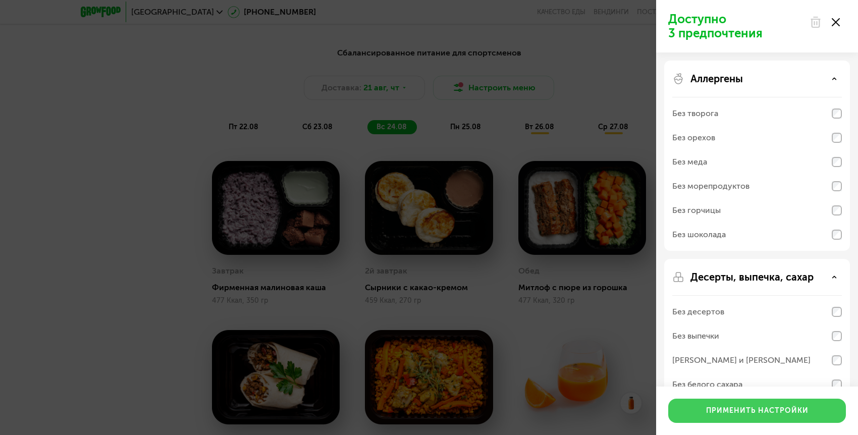
click at [723, 407] on div "Применить настройки" at bounding box center [757, 411] width 102 height 10
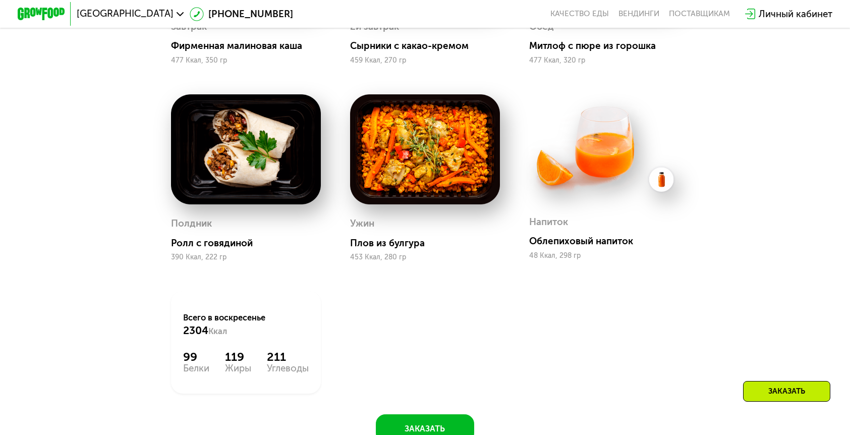
scroll to position [530, 0]
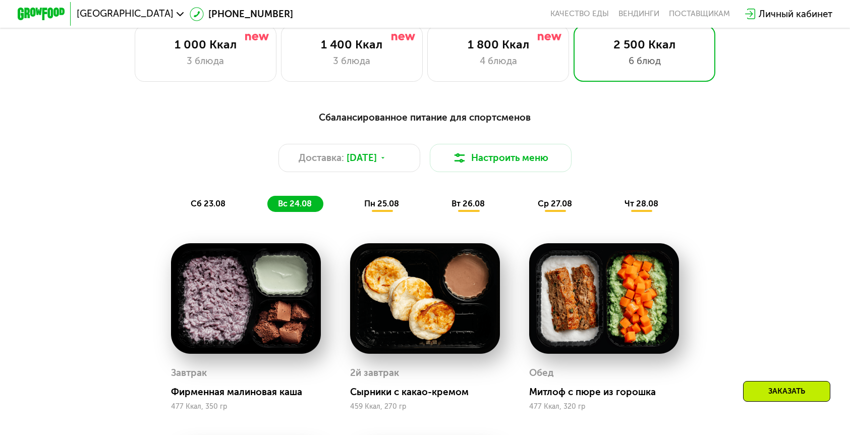
click at [387, 199] on span "пн 25.08" at bounding box center [381, 204] width 35 height 10
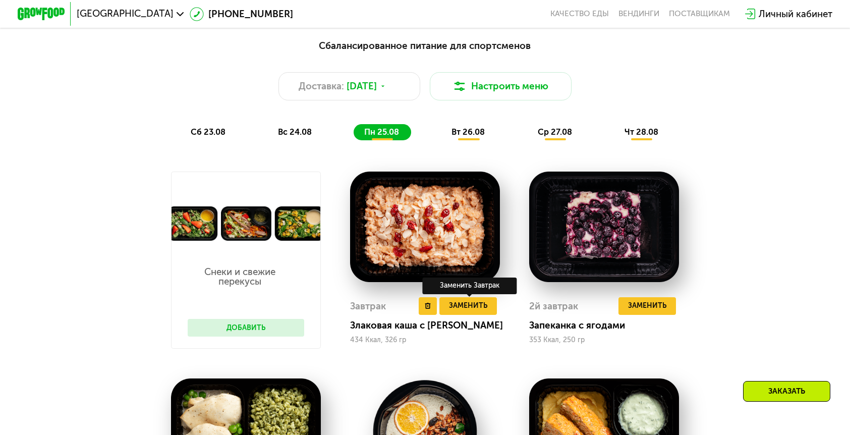
scroll to position [601, 0]
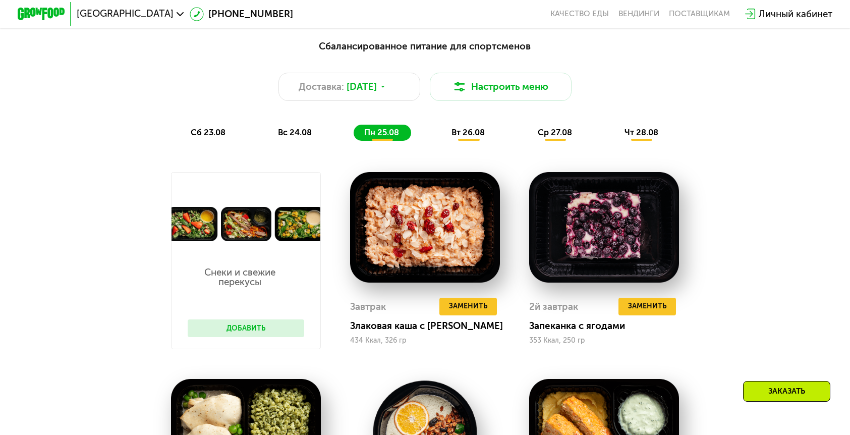
click at [465, 128] on span "вт 26.08" at bounding box center [467, 133] width 33 height 10
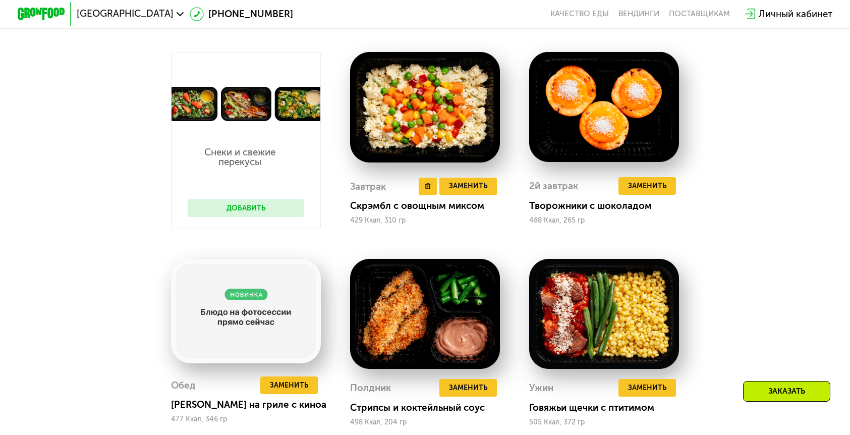
scroll to position [634, 0]
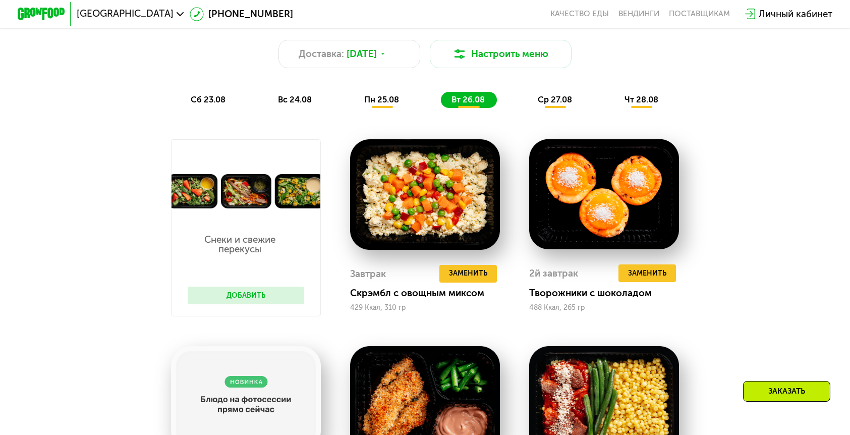
click at [548, 95] on span "ср 27.08" at bounding box center [555, 100] width 34 height 10
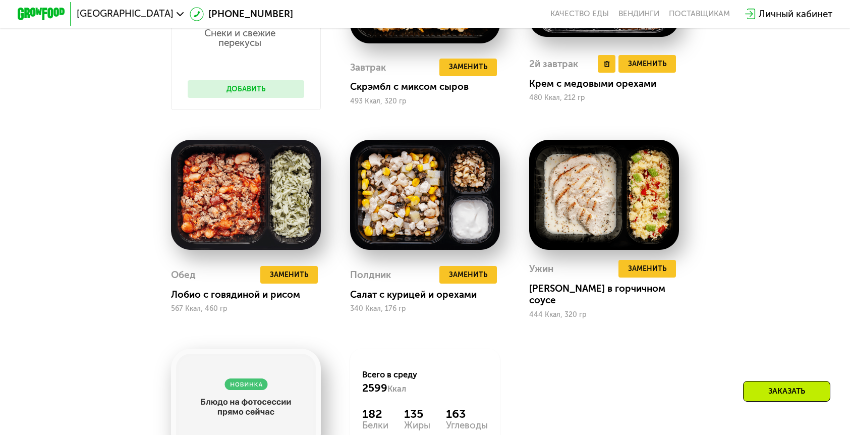
scroll to position [628, 0]
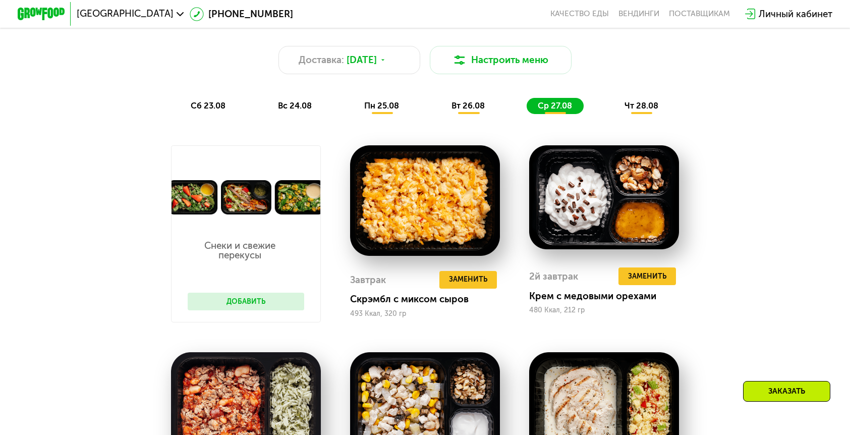
click at [225, 101] on span "сб 23.08" at bounding box center [208, 106] width 35 height 10
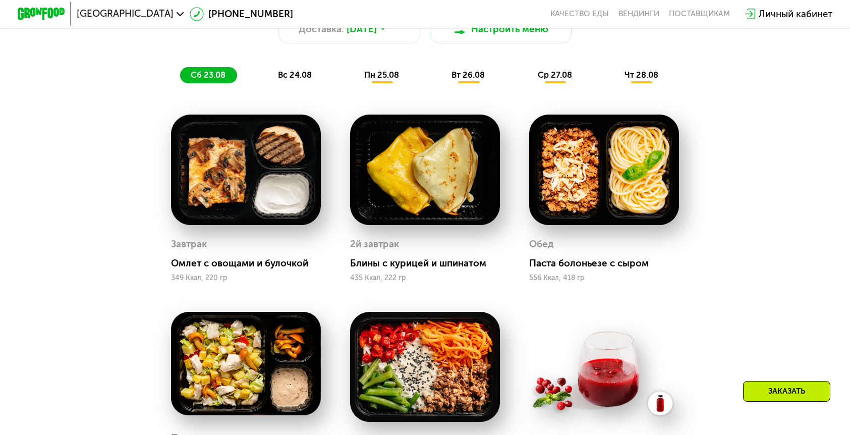
scroll to position [641, 0]
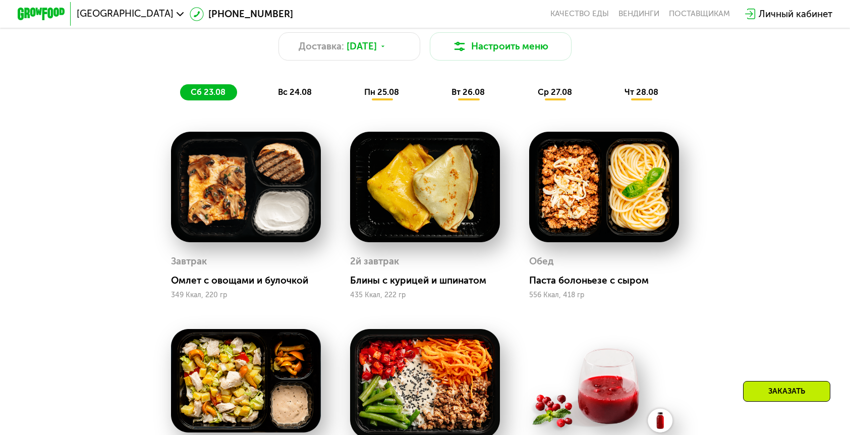
click at [354, 84] on div "вс 24.08" at bounding box center [382, 92] width 57 height 17
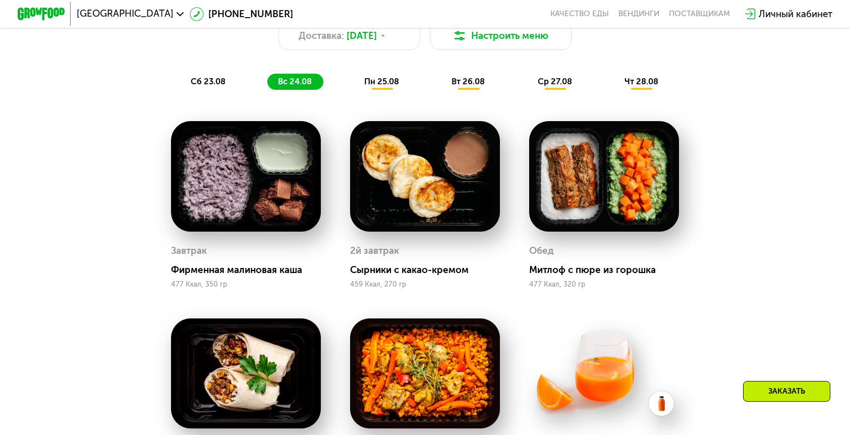
scroll to position [603, 0]
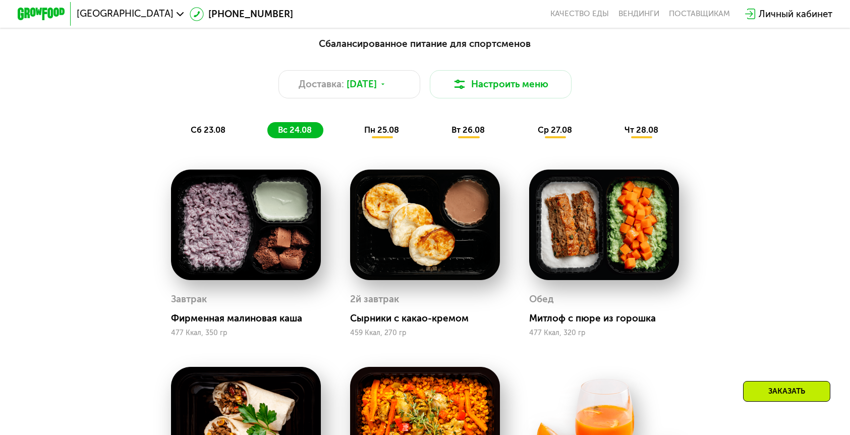
click at [394, 125] on span "пн 25.08" at bounding box center [381, 130] width 35 height 10
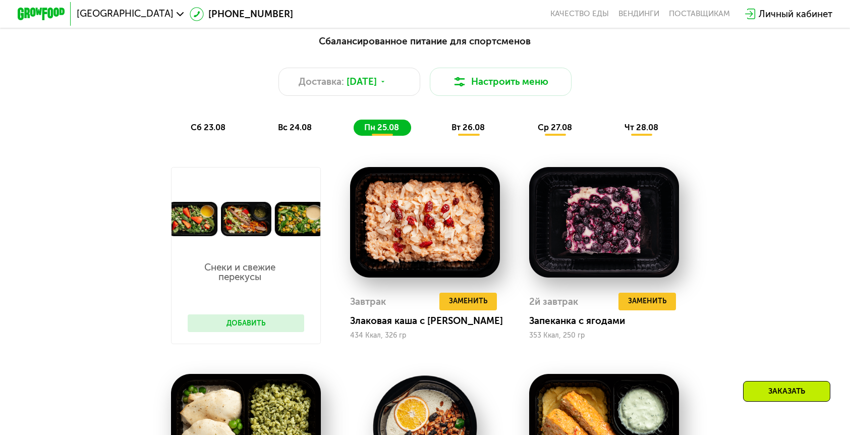
scroll to position [529, 0]
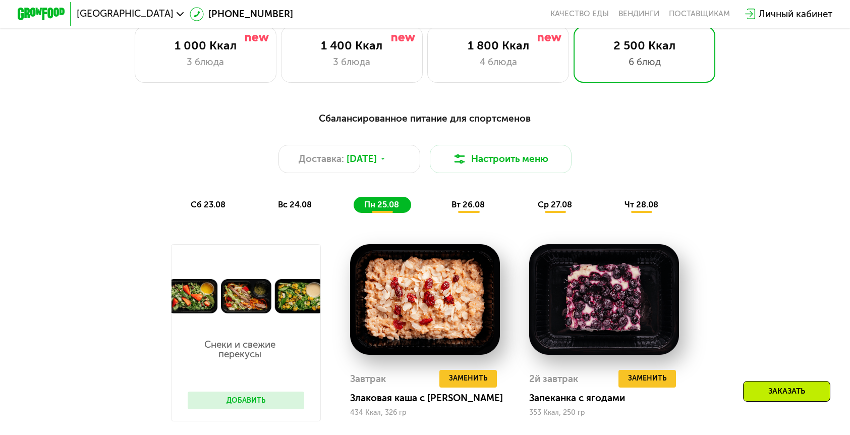
click at [624, 200] on span "чт 28.08" at bounding box center [641, 205] width 34 height 10
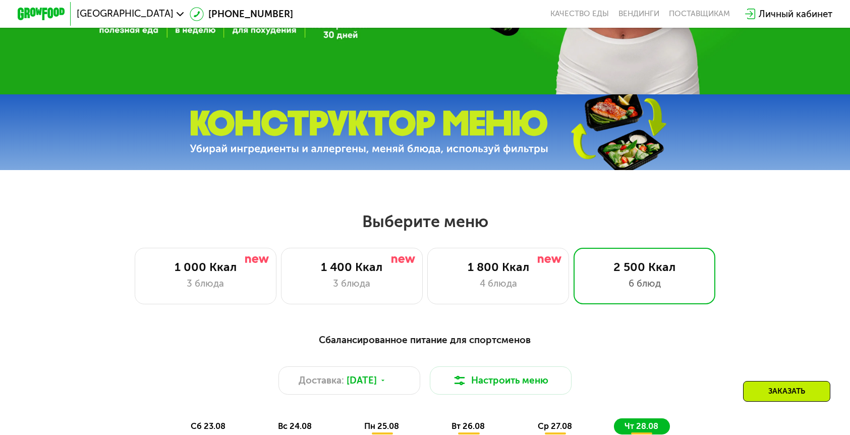
scroll to position [505, 0]
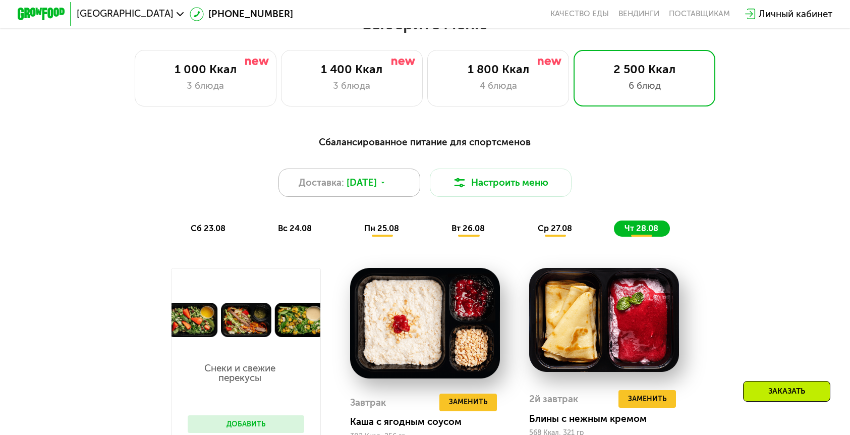
click at [404, 168] on div "Доставка: [DATE]" at bounding box center [349, 182] width 142 height 28
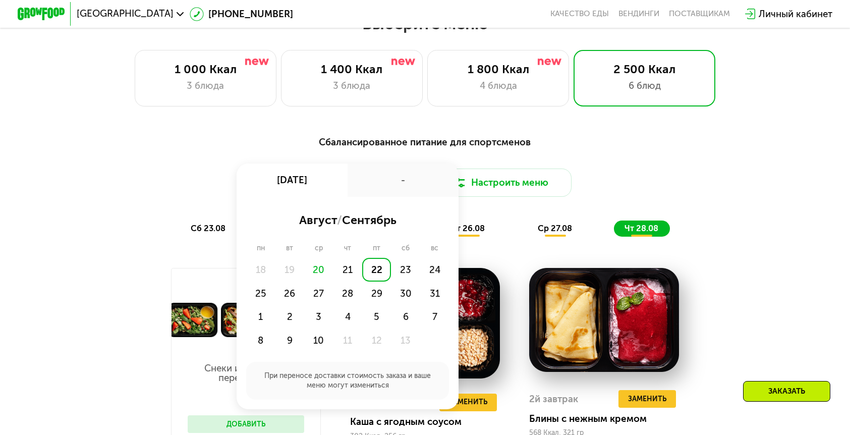
click at [425, 135] on div "Сбалансированное питание для спортсменов" at bounding box center [425, 142] width 699 height 15
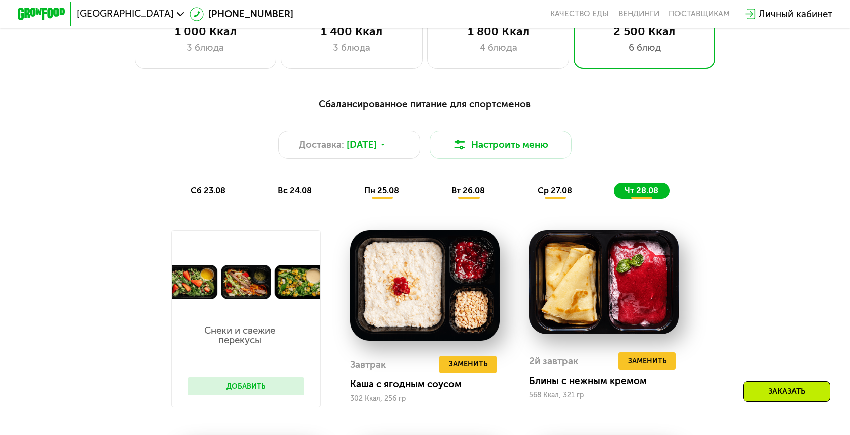
scroll to position [485, 0]
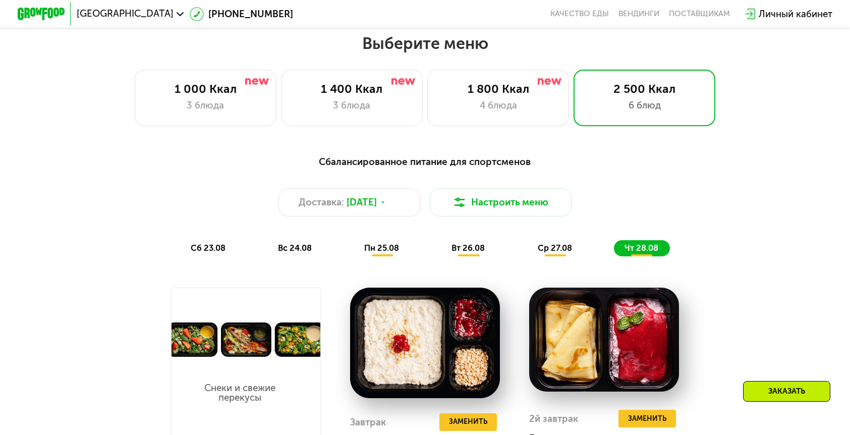
click at [538, 243] on span "ср 27.08" at bounding box center [555, 248] width 34 height 10
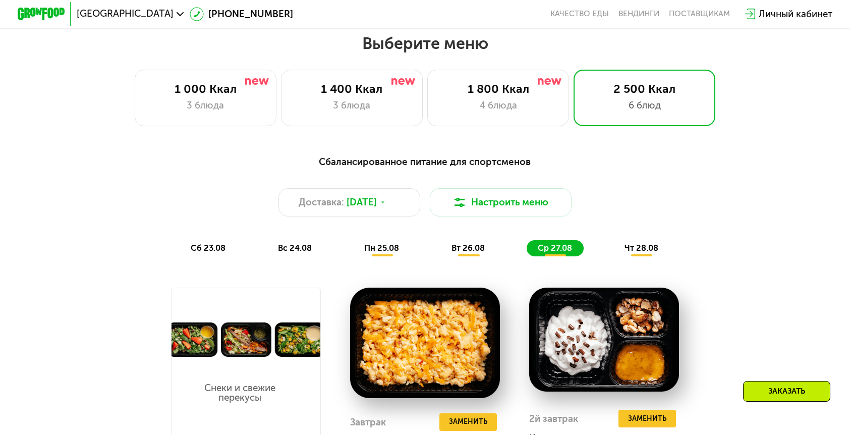
click at [527, 240] on div "вт 26.08" at bounding box center [555, 248] width 56 height 17
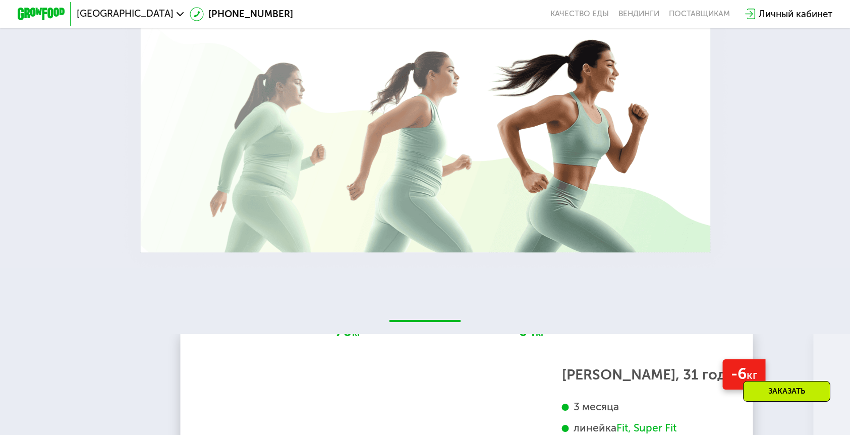
scroll to position [2002, 0]
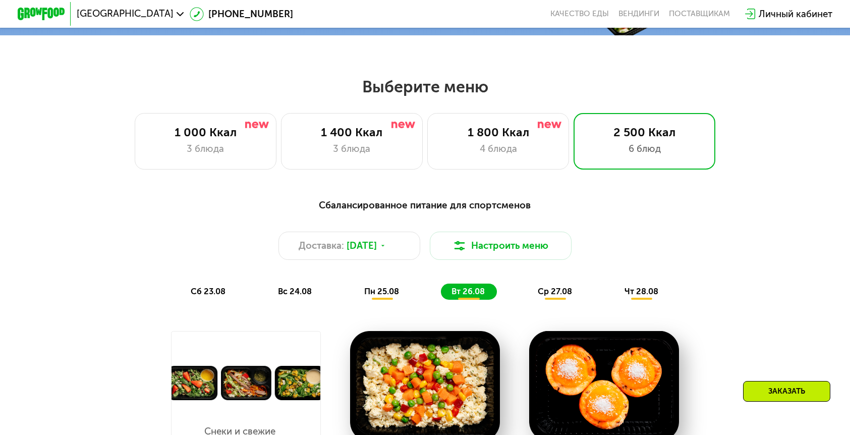
scroll to position [447, 0]
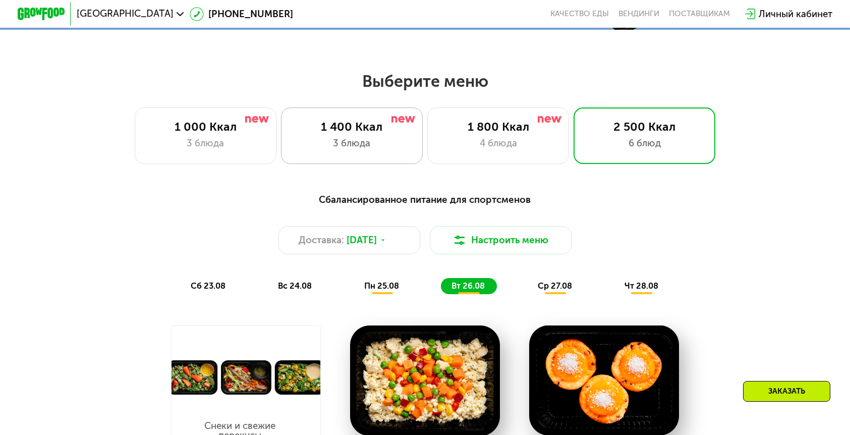
click at [427, 139] on div "1 400 Ккал 3 блюда" at bounding box center [498, 135] width 142 height 56
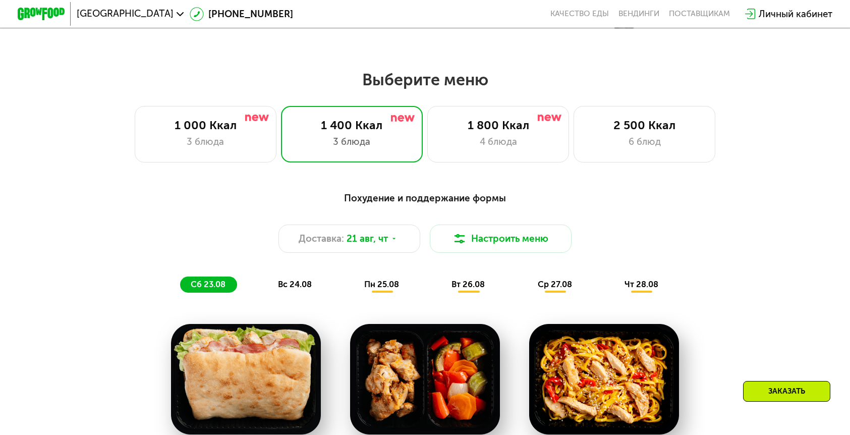
scroll to position [485, 0]
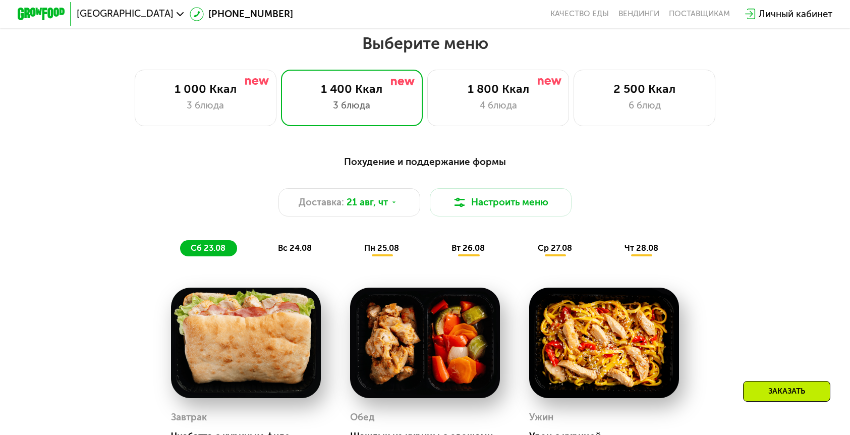
click at [354, 240] on div "вс 24.08" at bounding box center [382, 248] width 57 height 17
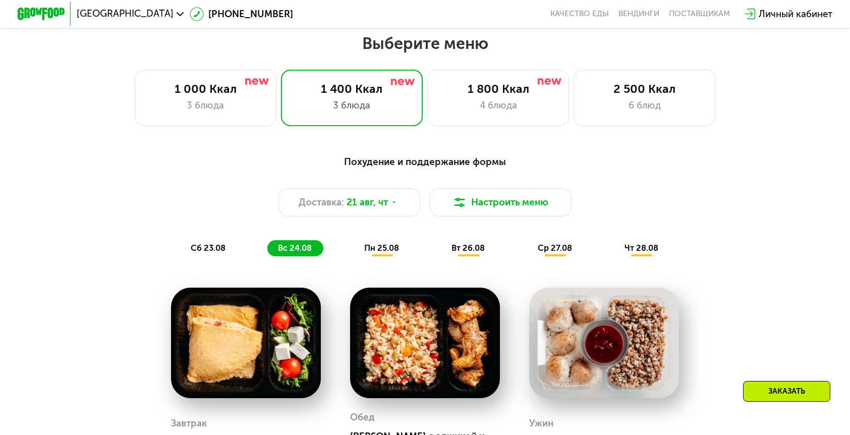
click at [441, 240] on div "пн 25.08" at bounding box center [468, 248] width 55 height 17
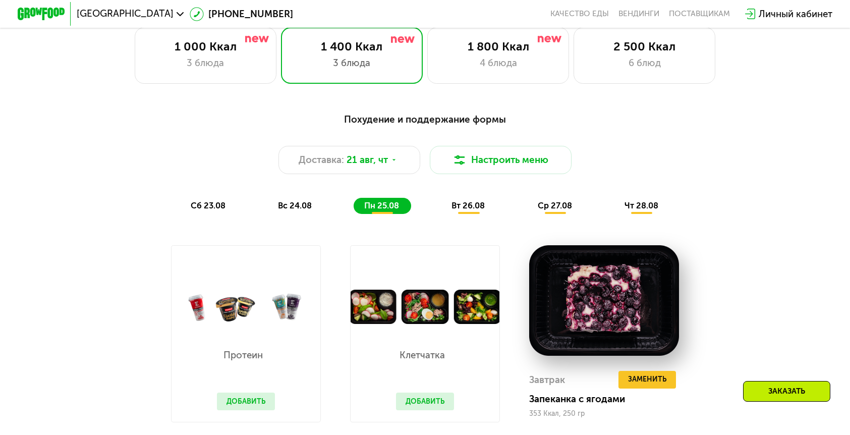
scroll to position [481, 0]
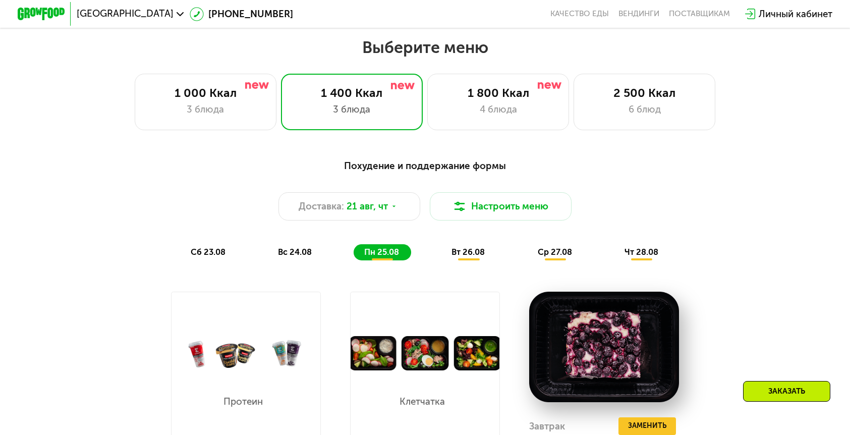
click at [460, 247] on span "вт 26.08" at bounding box center [467, 252] width 33 height 10
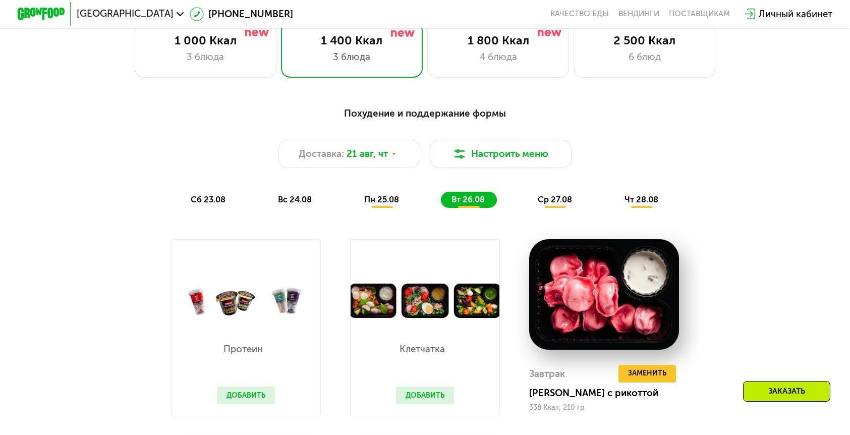
scroll to position [450, 0]
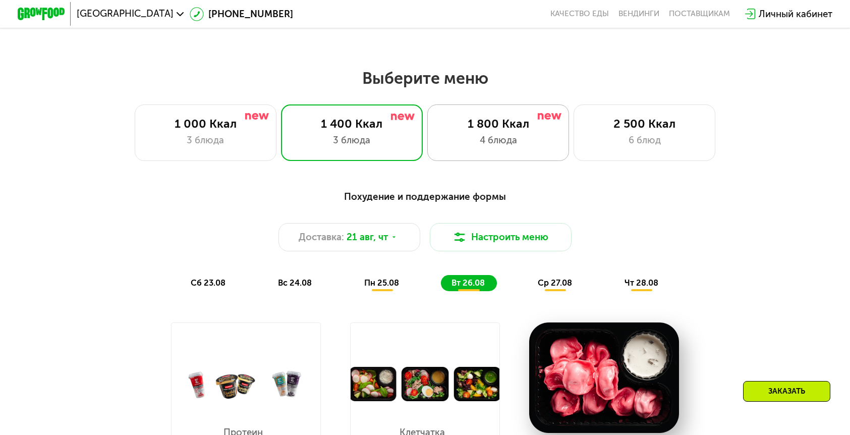
click at [483, 137] on div "4 блюда" at bounding box center [498, 140] width 117 height 14
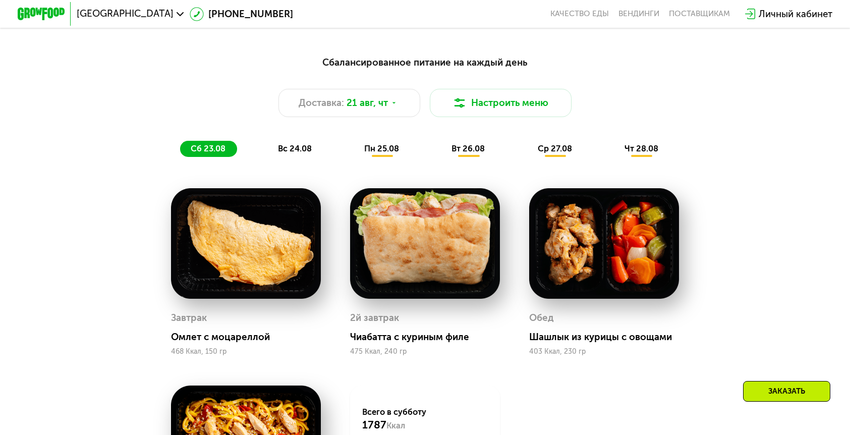
scroll to position [367, 0]
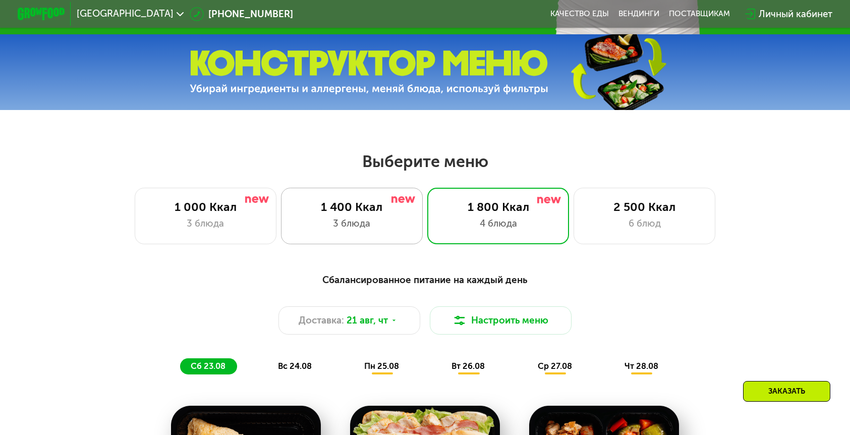
click at [427, 208] on div "1 400 Ккал 3 блюда" at bounding box center [498, 216] width 142 height 56
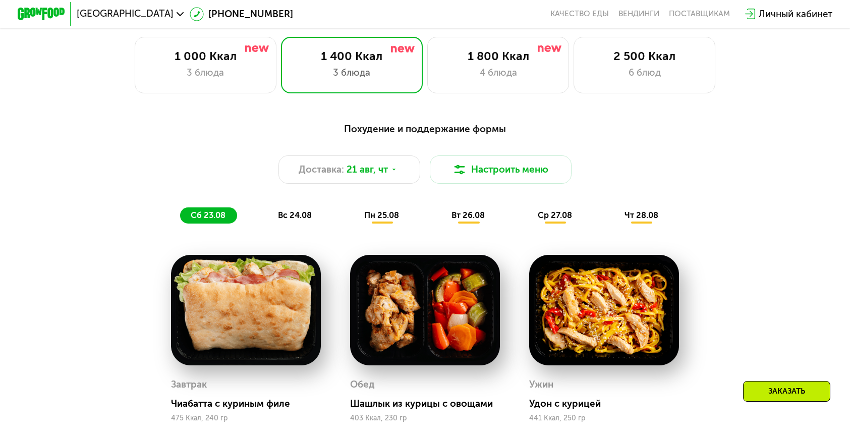
scroll to position [536, 0]
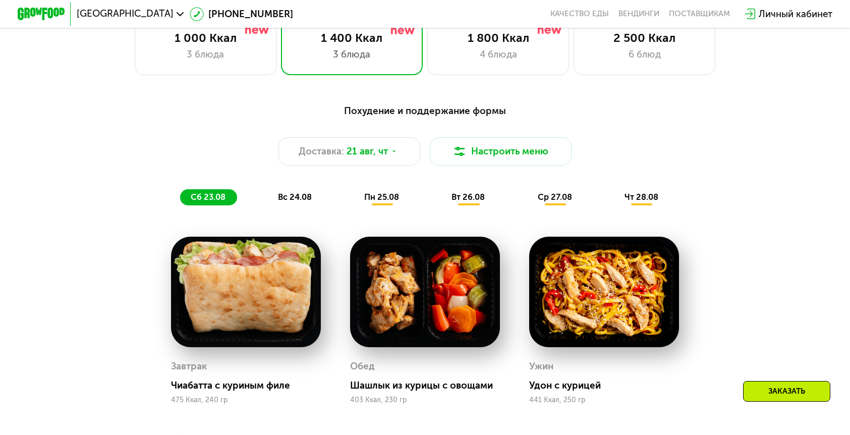
click at [538, 192] on span "ср 27.08" at bounding box center [555, 197] width 34 height 10
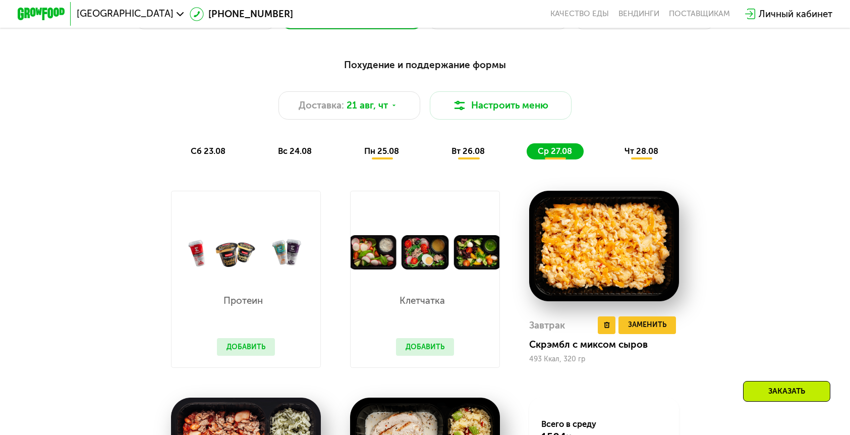
scroll to position [631, 0]
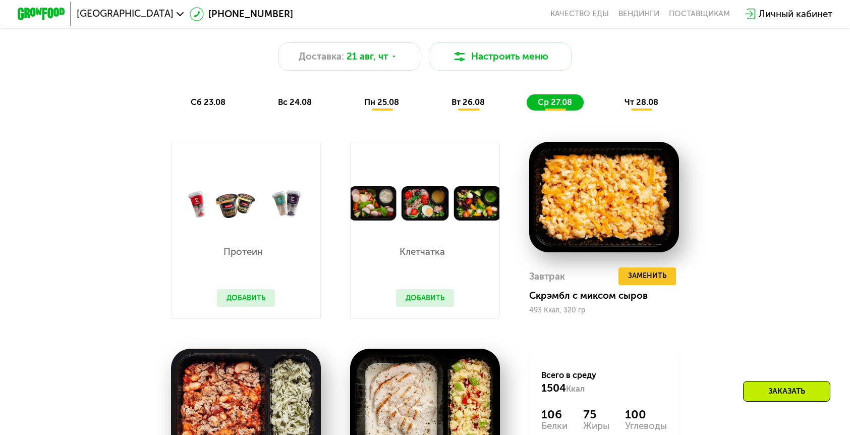
click at [624, 97] on span "чт 28.08" at bounding box center [641, 102] width 34 height 10
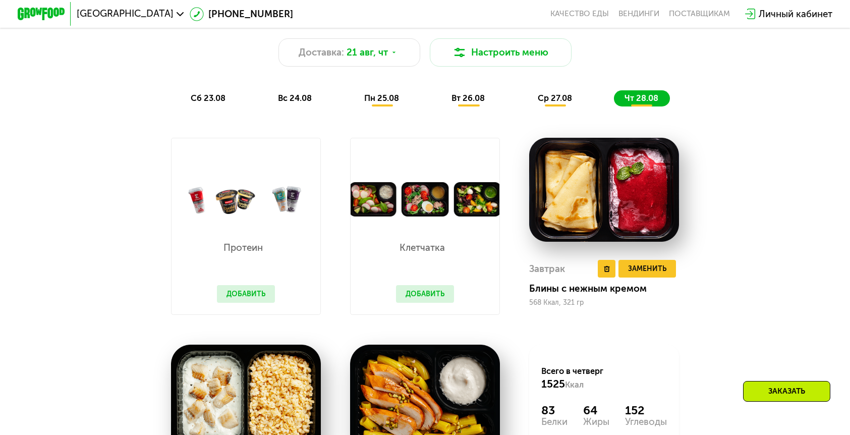
scroll to position [641, 0]
